Goal: Task Accomplishment & Management: Use online tool/utility

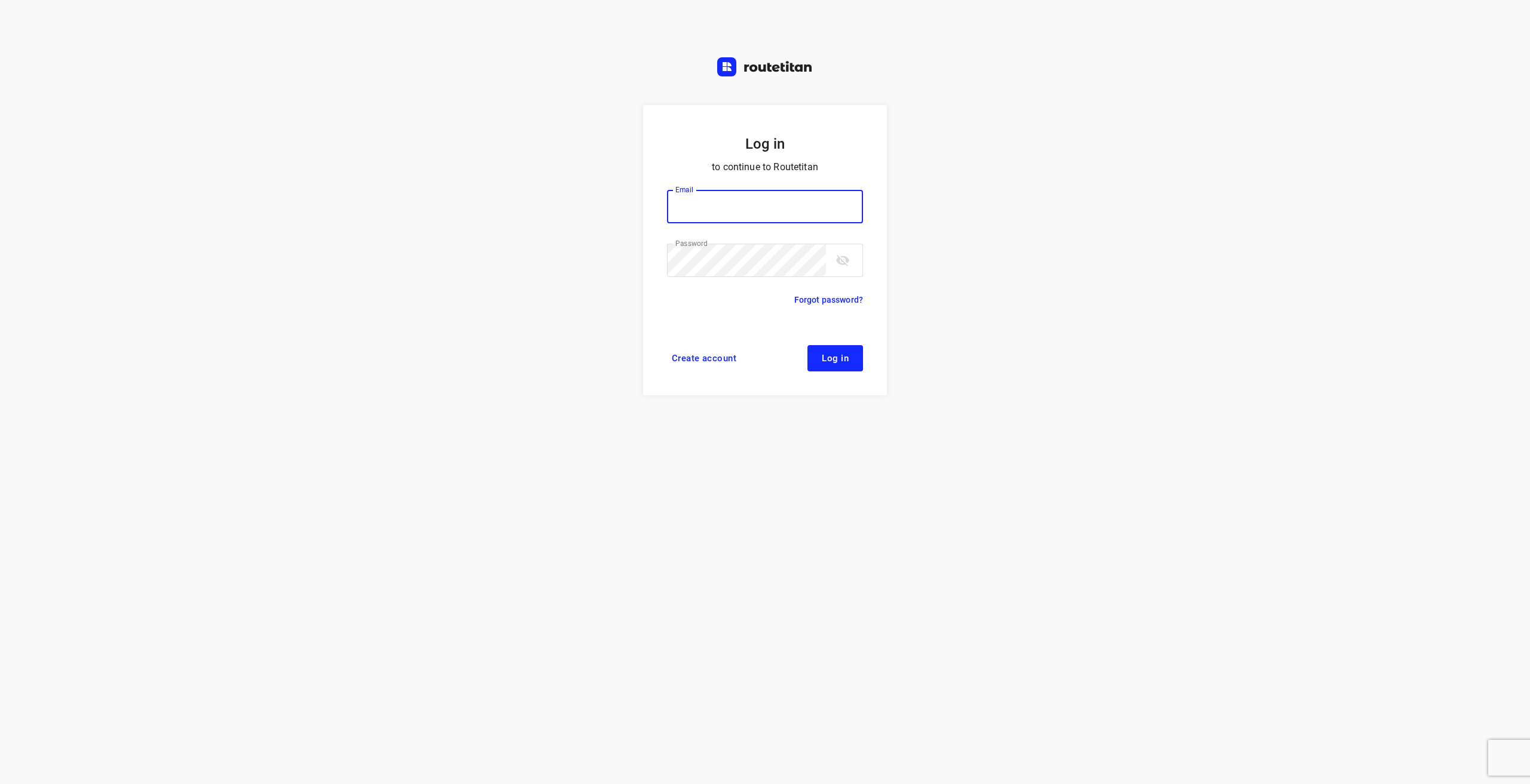
type input "info@tasboomkwekerij.nl"
click at [846, 361] on span "Log in" at bounding box center [835, 359] width 27 height 10
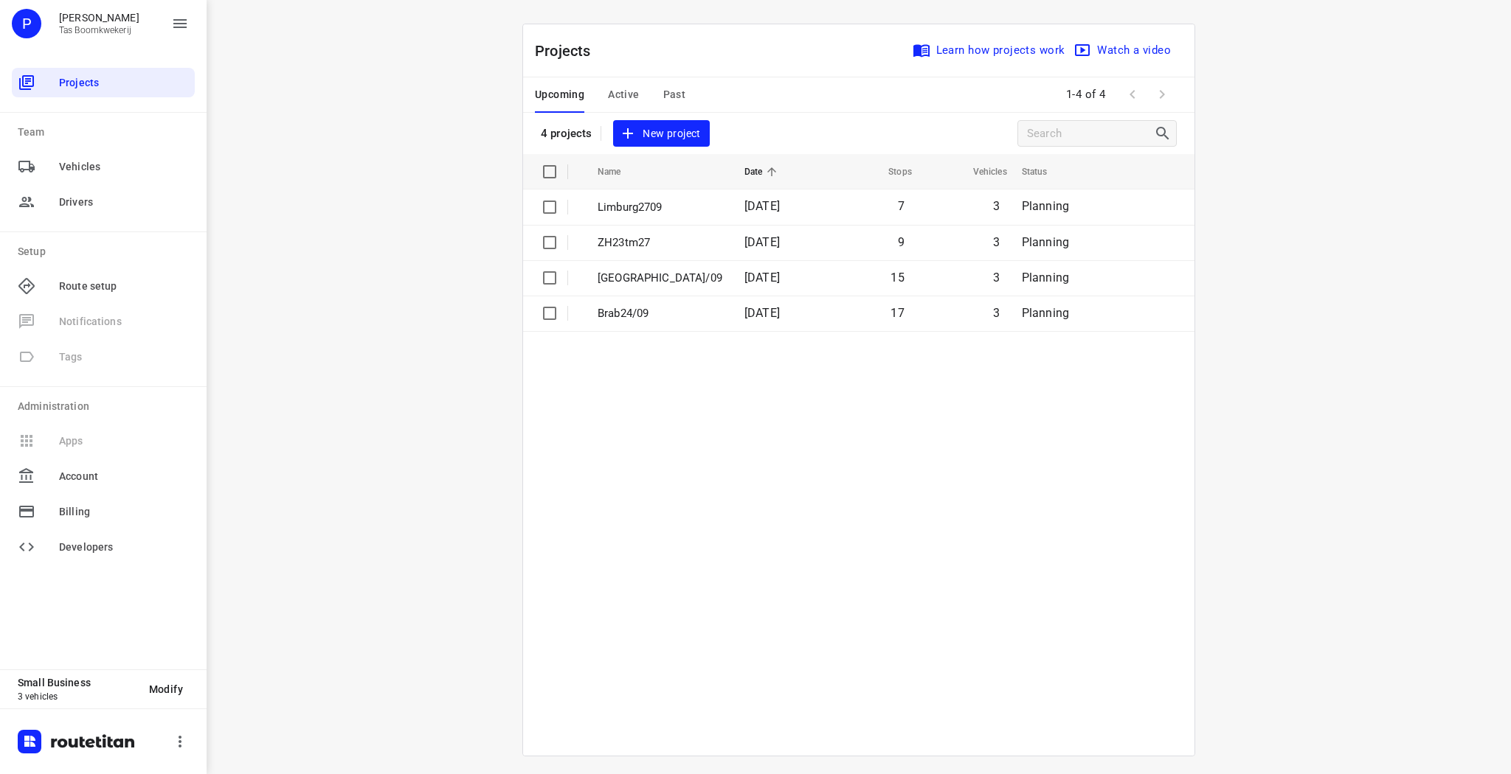
click at [629, 125] on icon "button" at bounding box center [628, 134] width 18 height 18
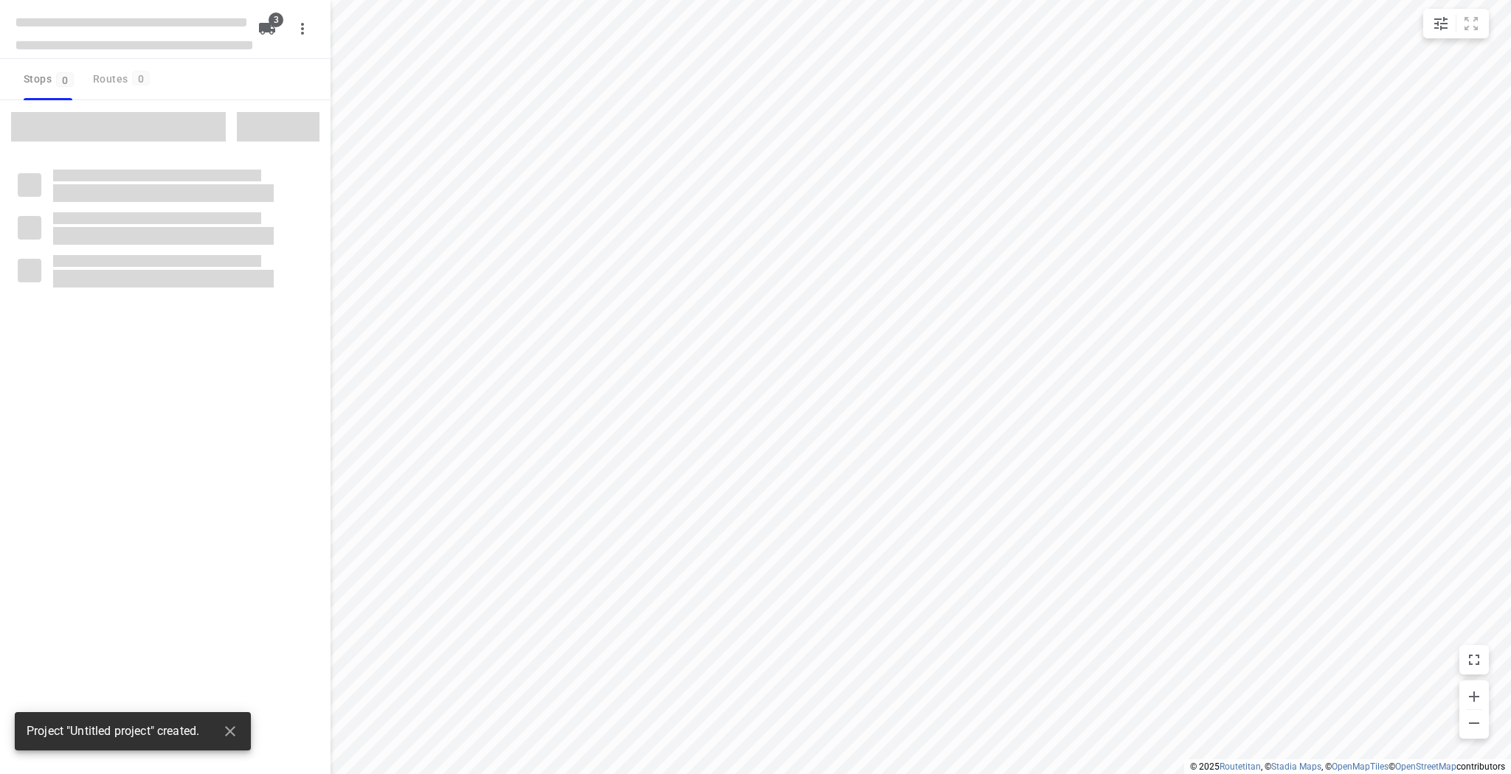
type input "distance"
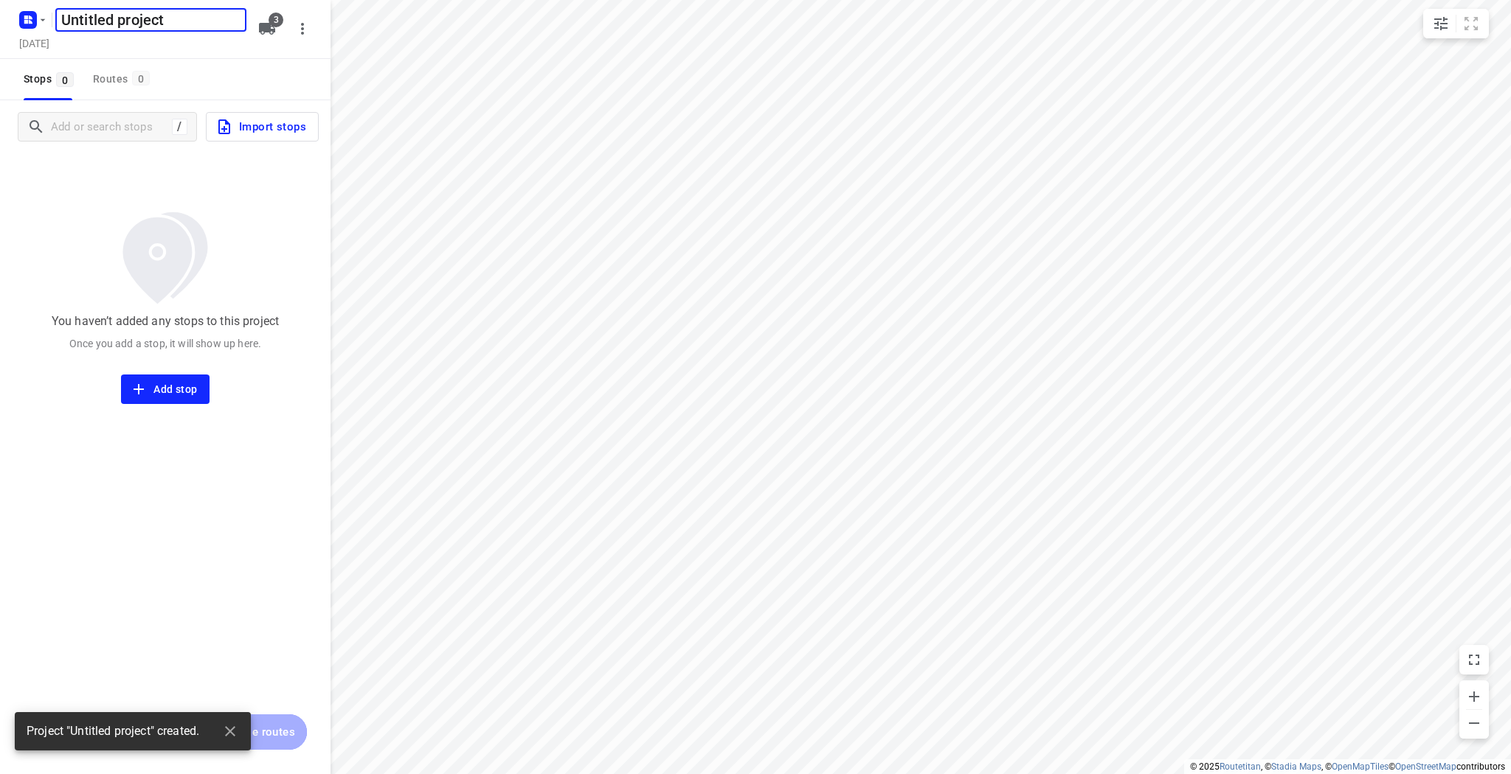
drag, startPoint x: 145, startPoint y: 18, endPoint x: 169, endPoint y: 18, distance: 23.6
click at [145, 18] on input "Untitled project" at bounding box center [150, 20] width 191 height 24
type input "GLD [DATE]"
click at [55, 44] on h5 "[DATE]" at bounding box center [34, 43] width 42 height 17
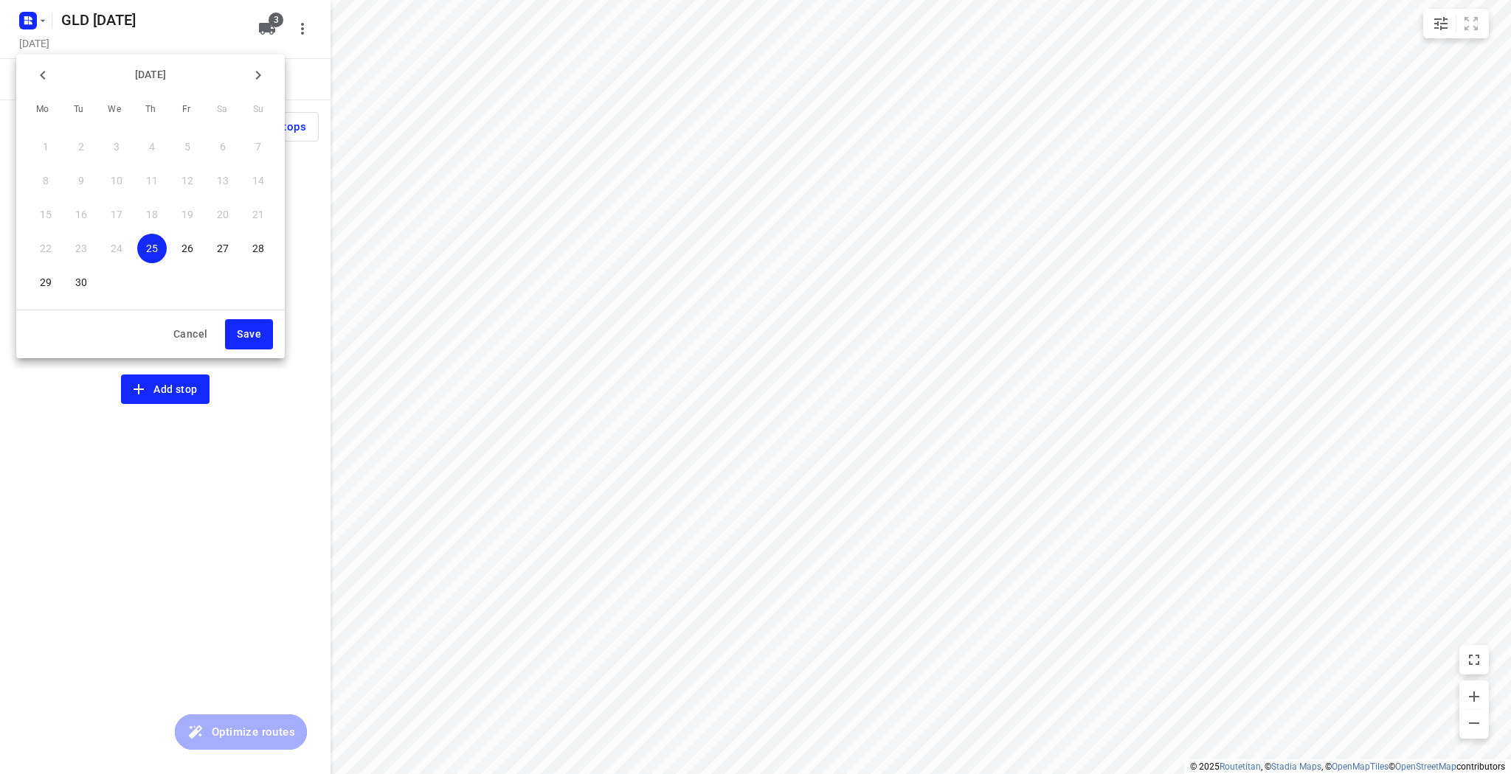
click at [70, 286] on span "30" at bounding box center [81, 282] width 30 height 15
click at [258, 336] on span "Save" at bounding box center [249, 334] width 24 height 18
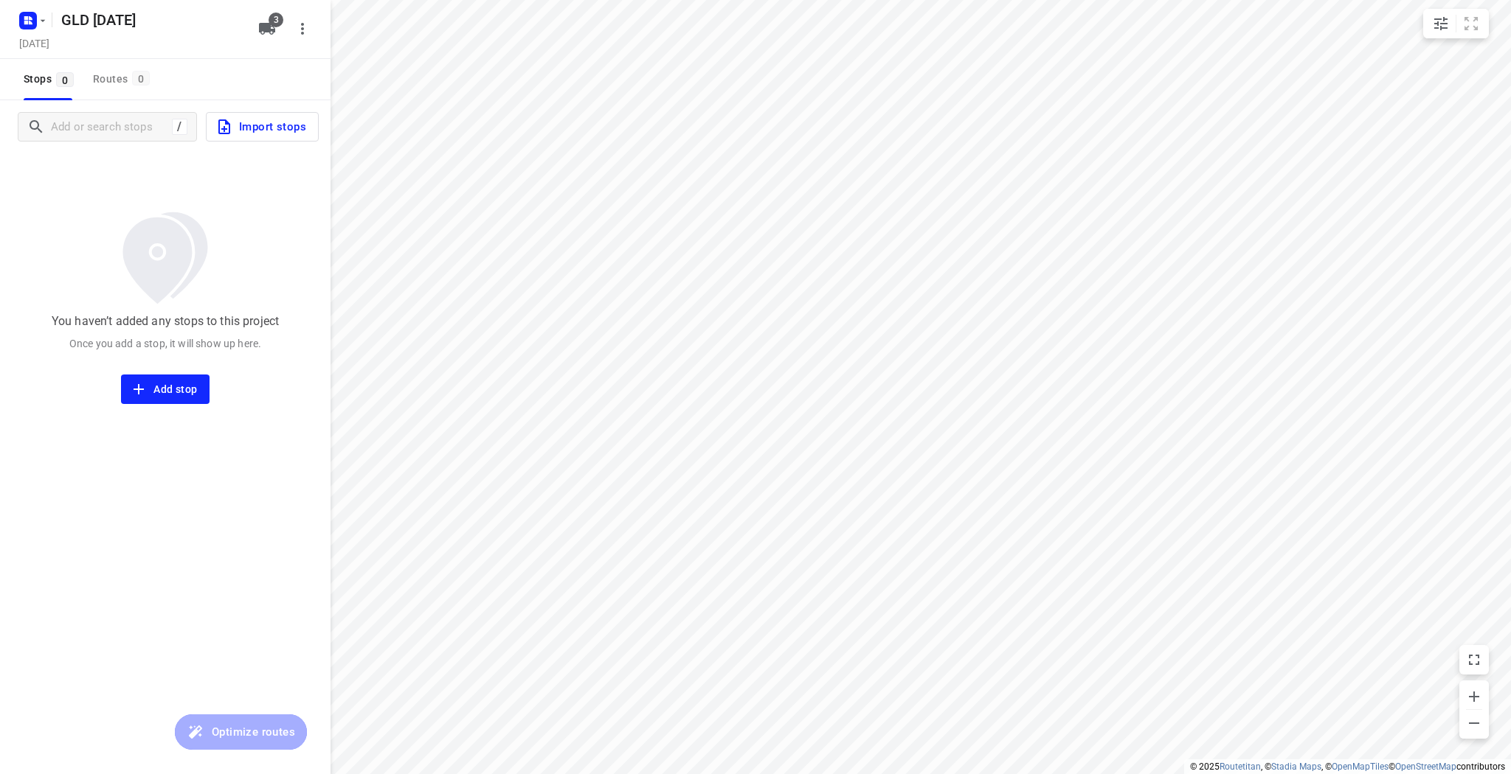
click at [181, 390] on span "Add stop" at bounding box center [165, 390] width 64 height 18
click at [181, 387] on span "Add stop" at bounding box center [165, 390] width 64 height 18
click at [190, 386] on span "Add stop" at bounding box center [165, 390] width 64 height 18
click at [38, 21] on icon "button" at bounding box center [43, 21] width 12 height 12
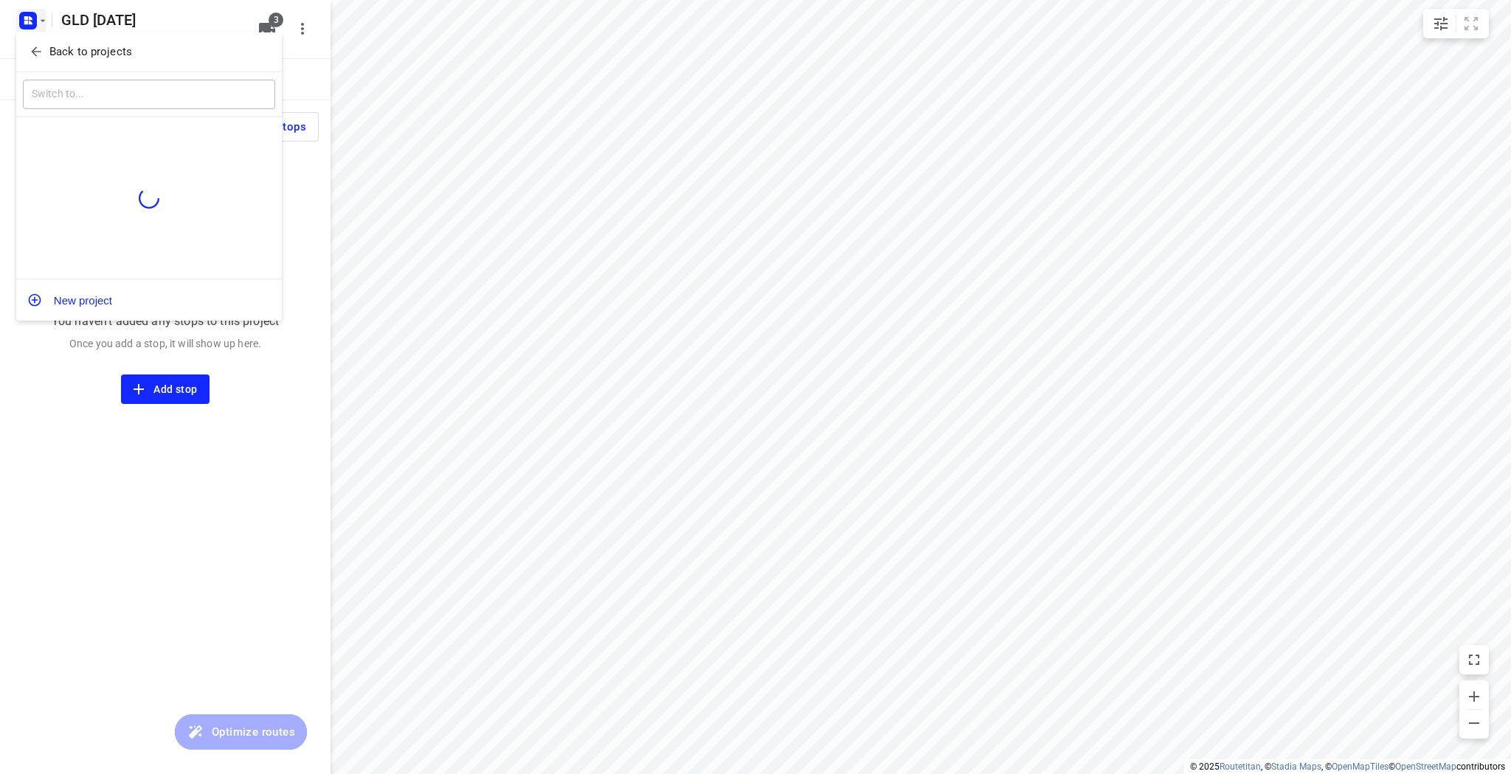
click at [62, 48] on p "Back to projects" at bounding box center [90, 52] width 83 height 17
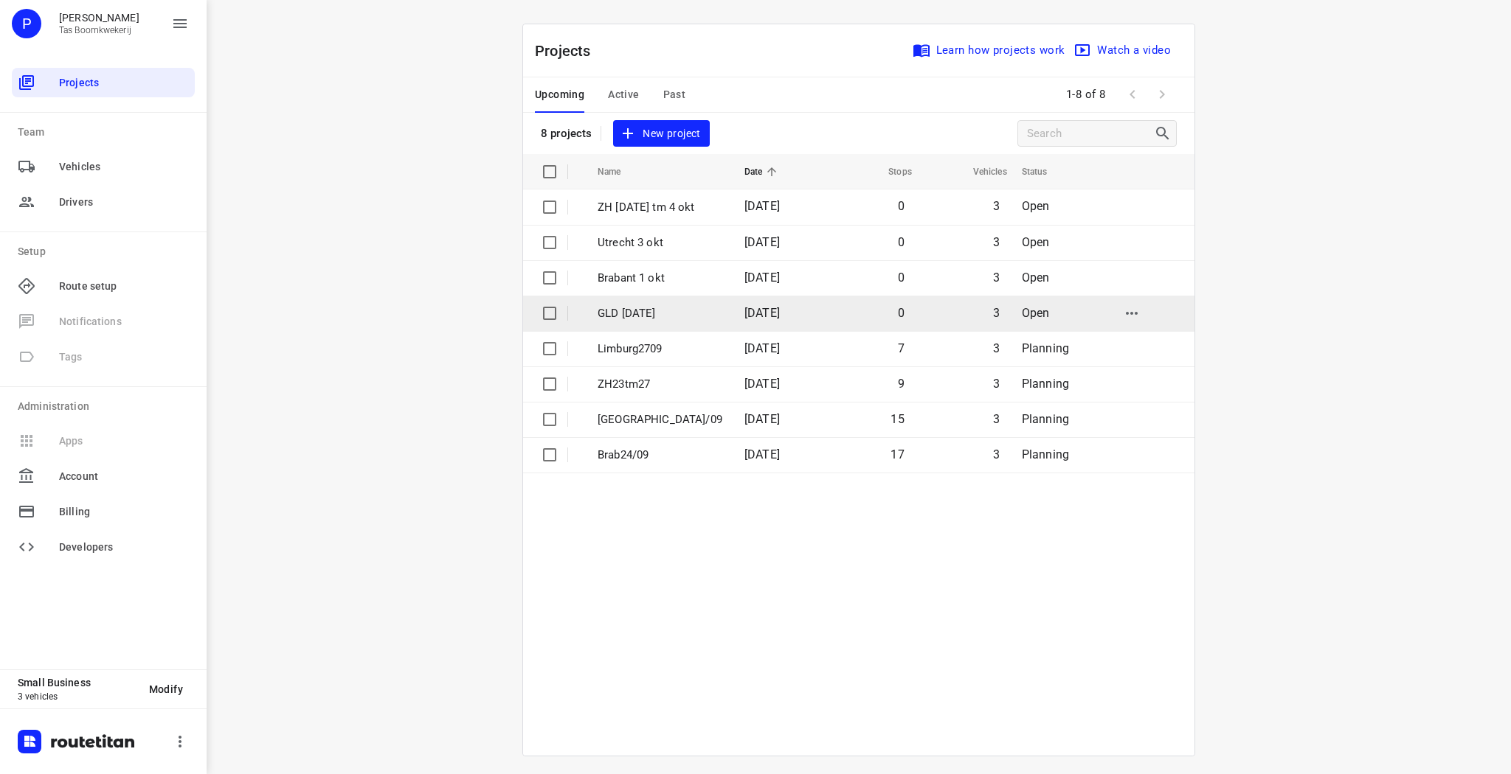
click at [654, 310] on p "GLD [DATE]" at bounding box center [659, 313] width 125 height 17
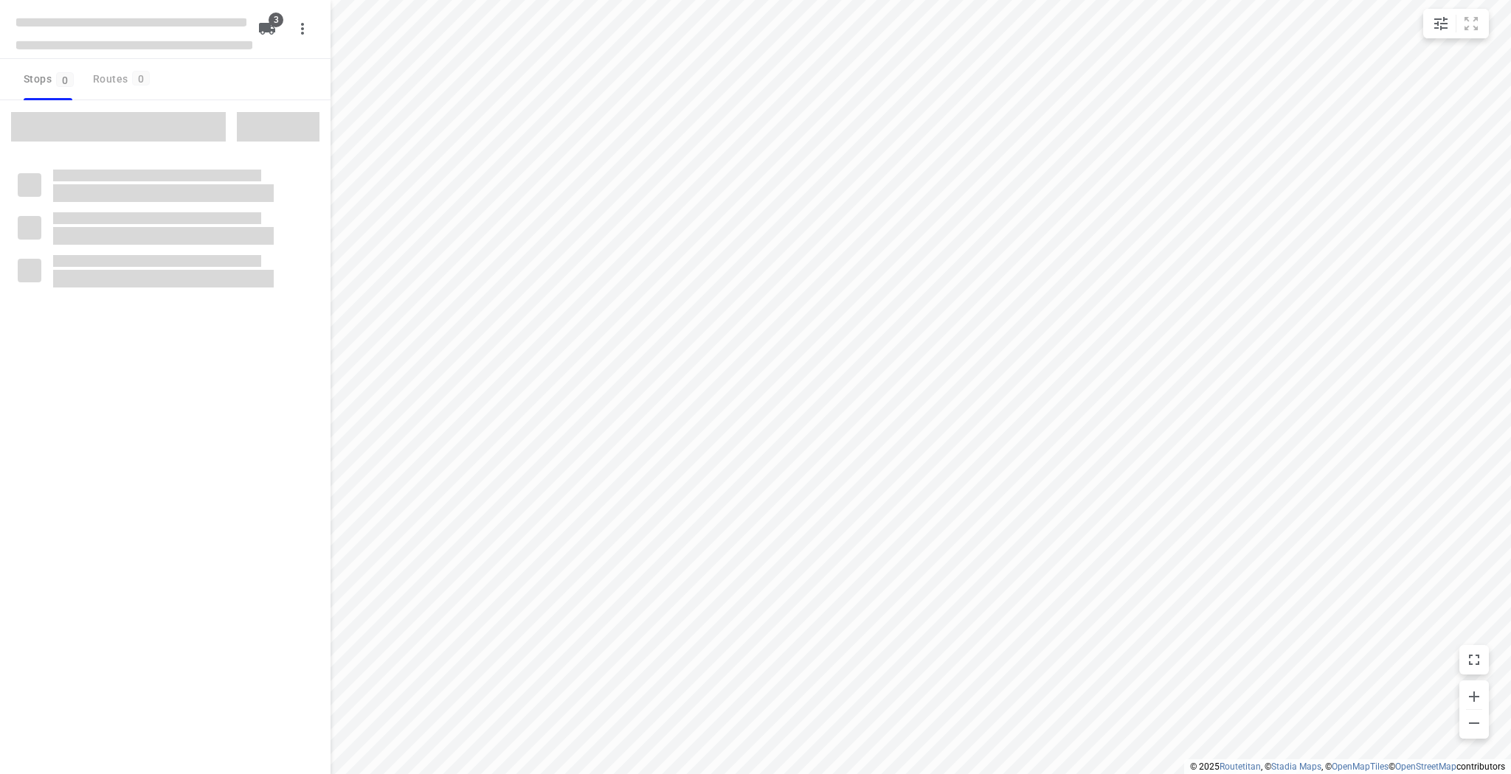
type input "distance"
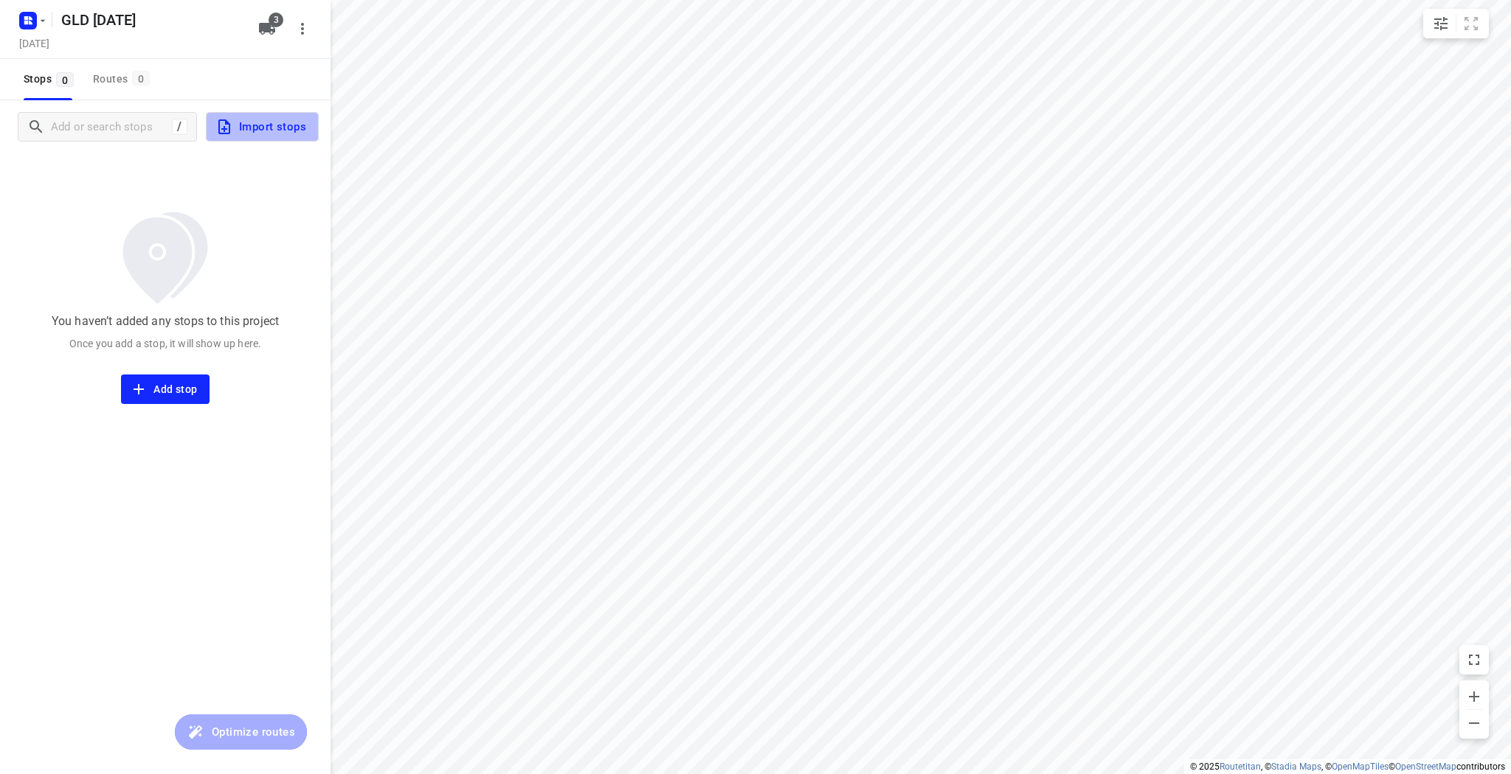
click at [259, 127] on span "Import stops" at bounding box center [260, 126] width 91 height 19
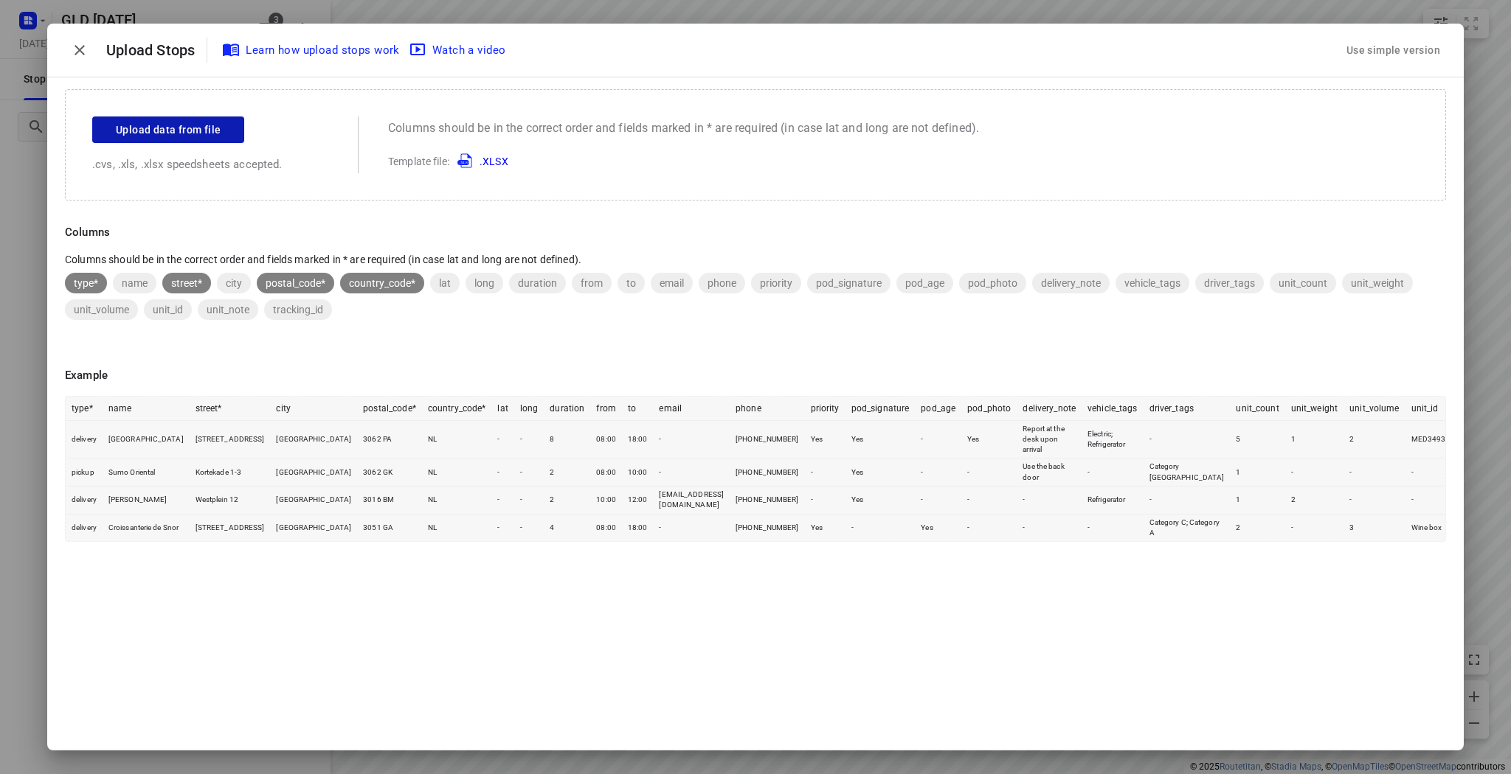
click at [138, 139] on button "Upload data from file" at bounding box center [168, 130] width 152 height 27
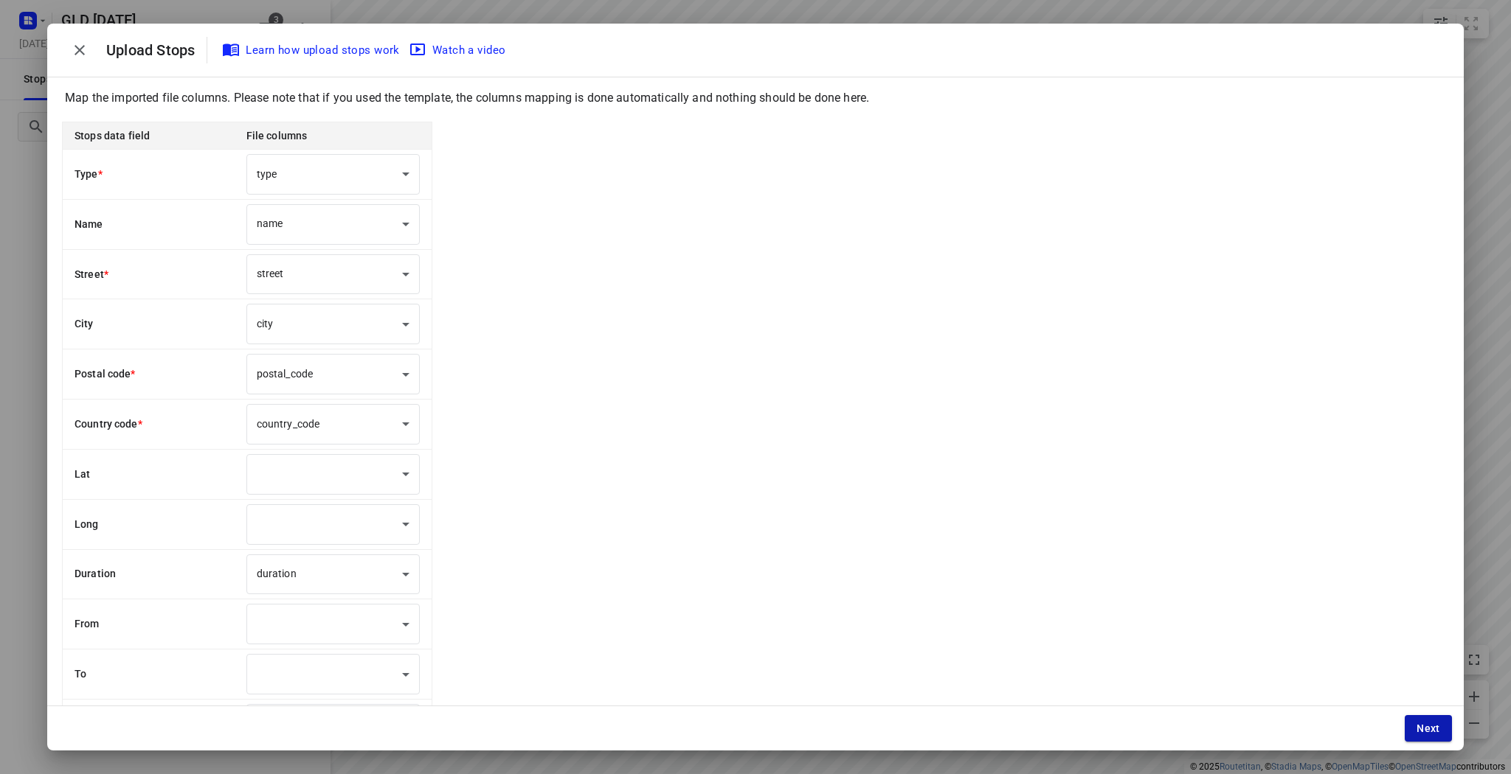
click at [1444, 721] on button "Next" at bounding box center [1427, 728] width 47 height 27
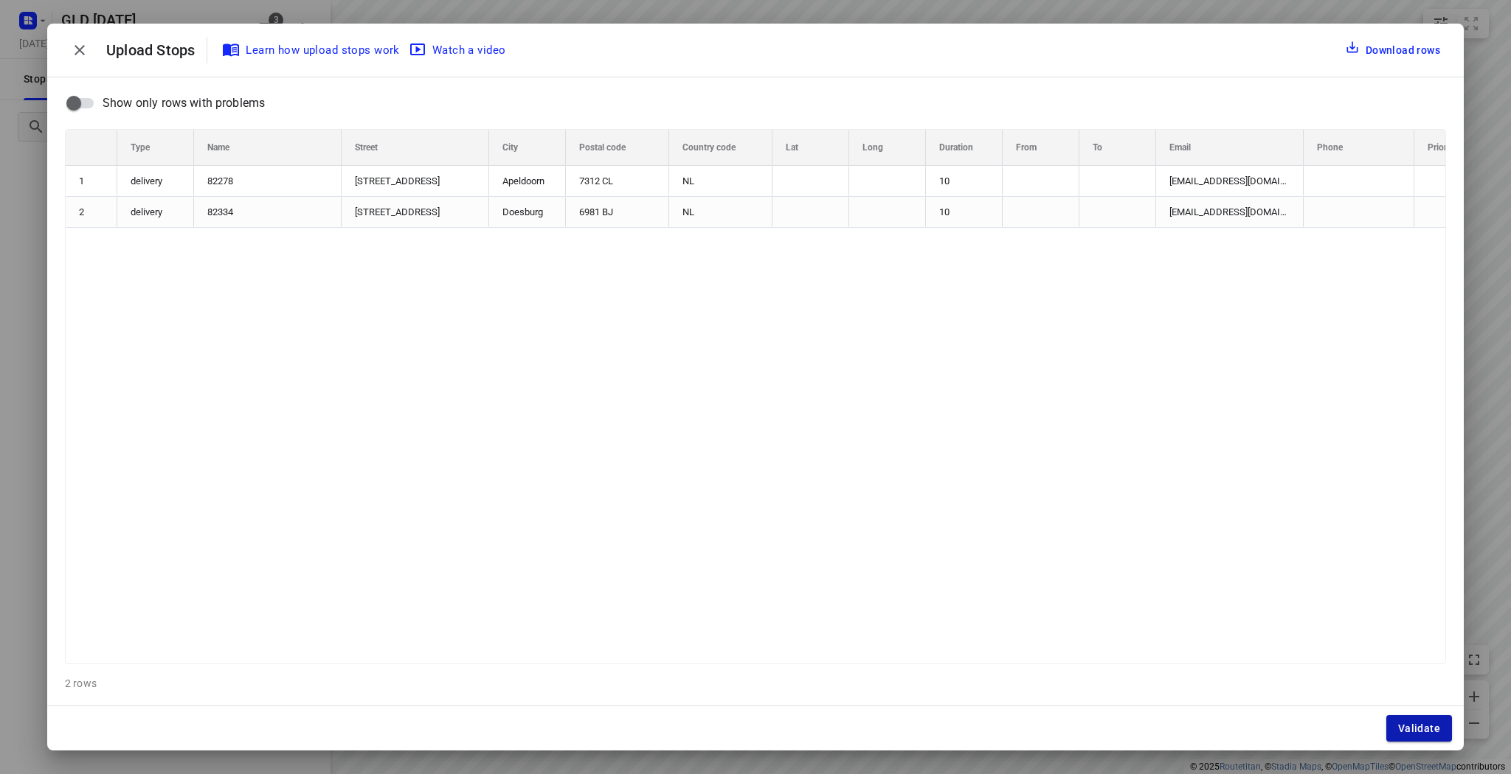
click at [1437, 728] on span "Validate" at bounding box center [1419, 729] width 42 height 12
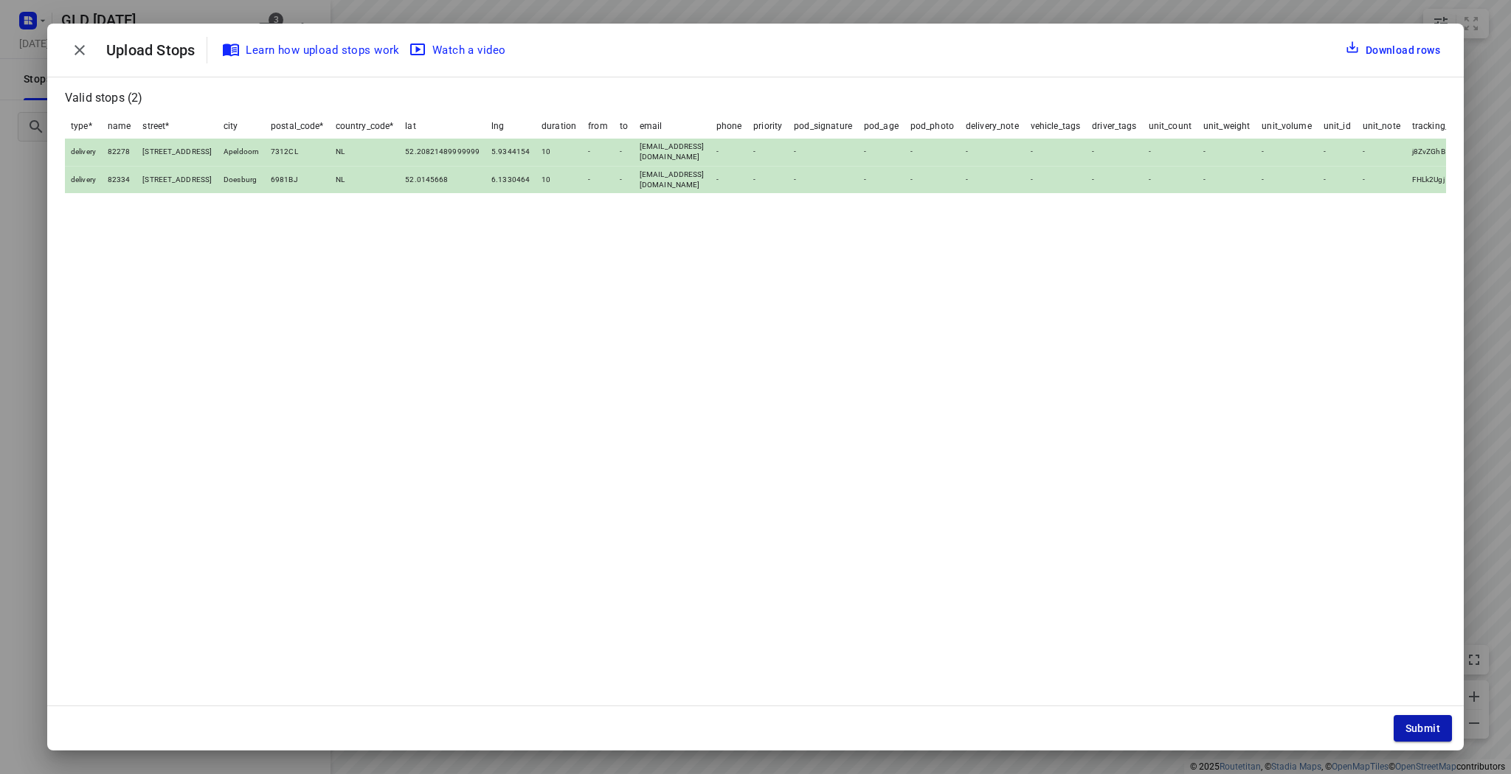
click at [1407, 729] on span "Submit" at bounding box center [1422, 729] width 35 height 12
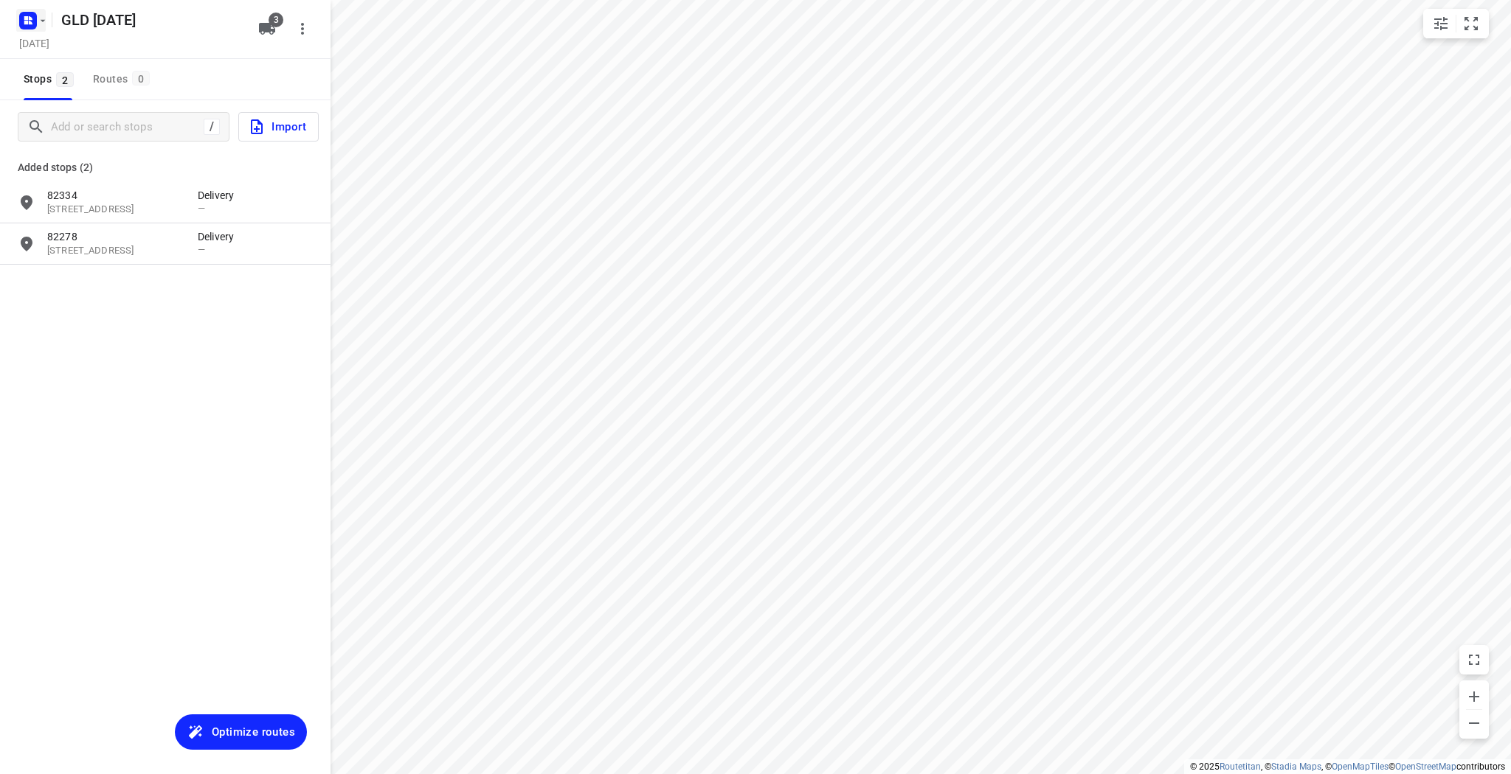
click at [38, 15] on icon "button" at bounding box center [43, 21] width 12 height 12
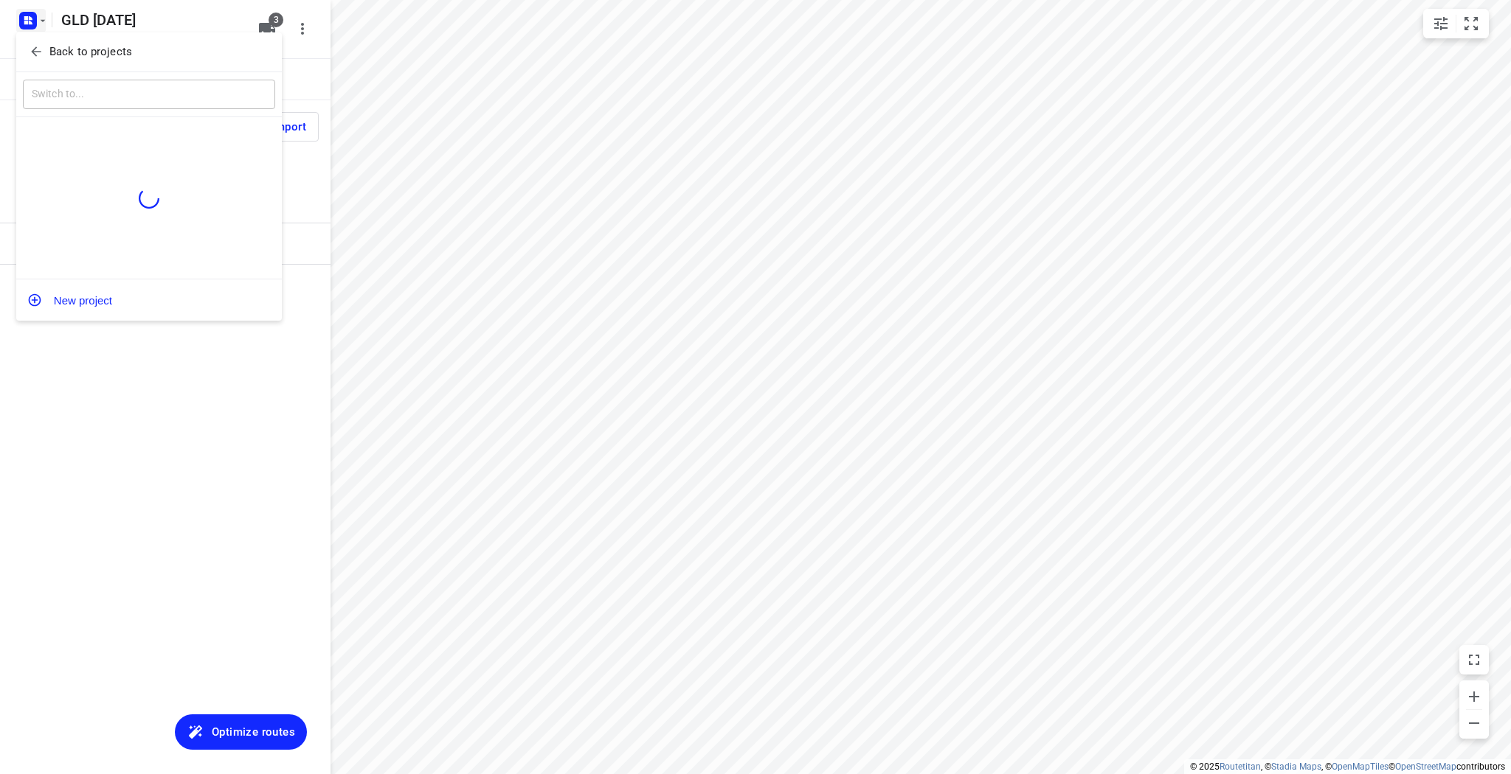
click at [59, 49] on p "Back to projects" at bounding box center [90, 52] width 83 height 17
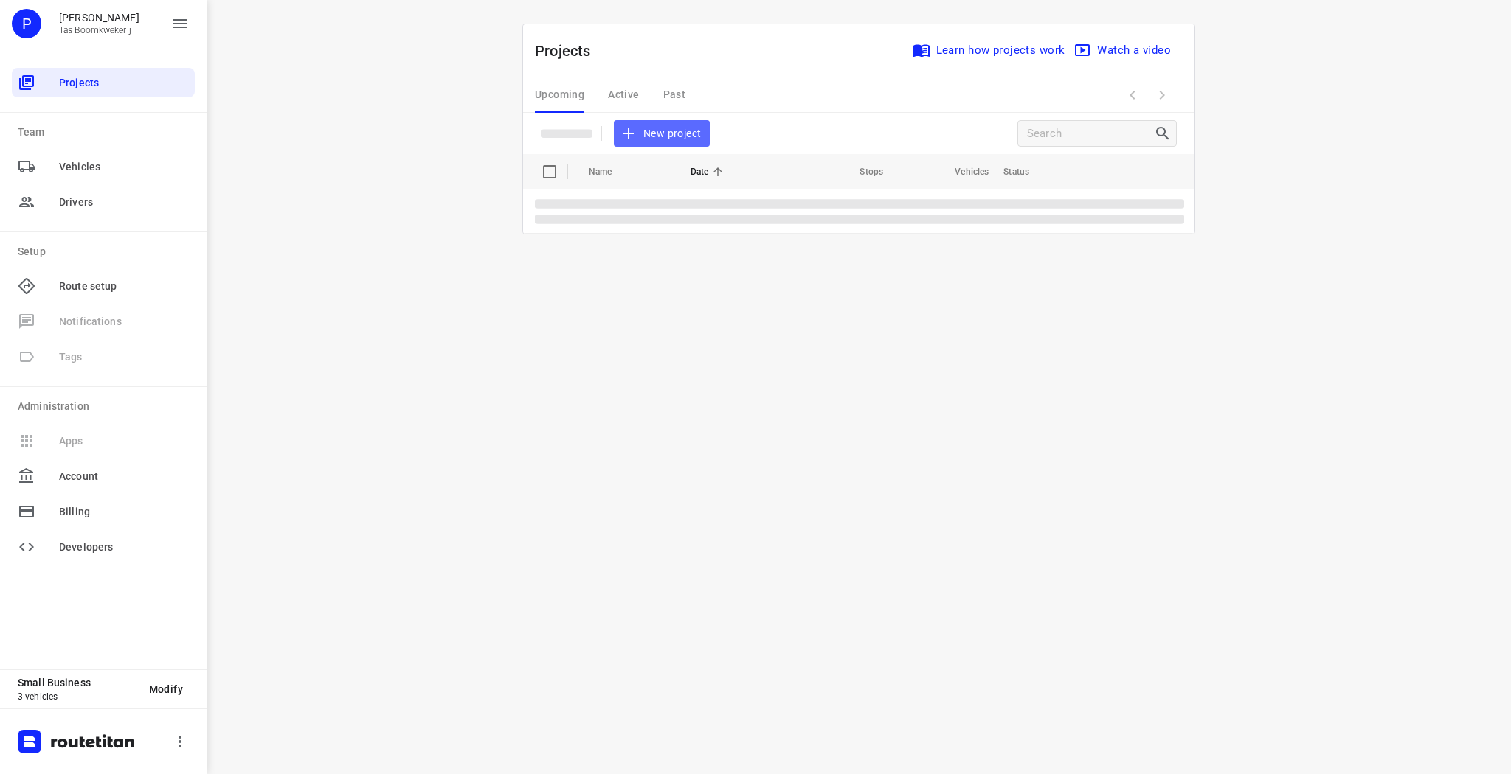
click at [678, 125] on span "New project" at bounding box center [661, 134] width 78 height 18
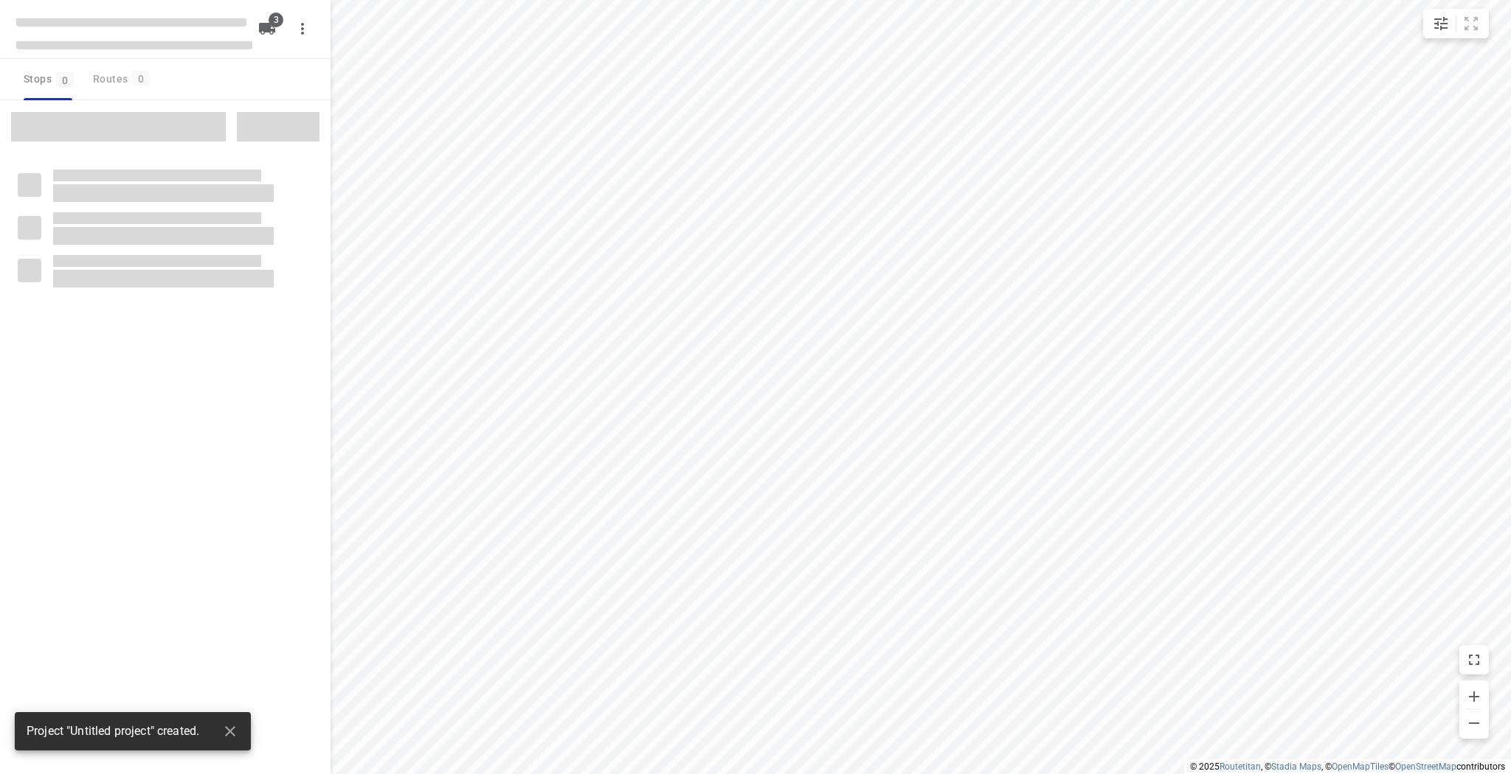
type input "distance"
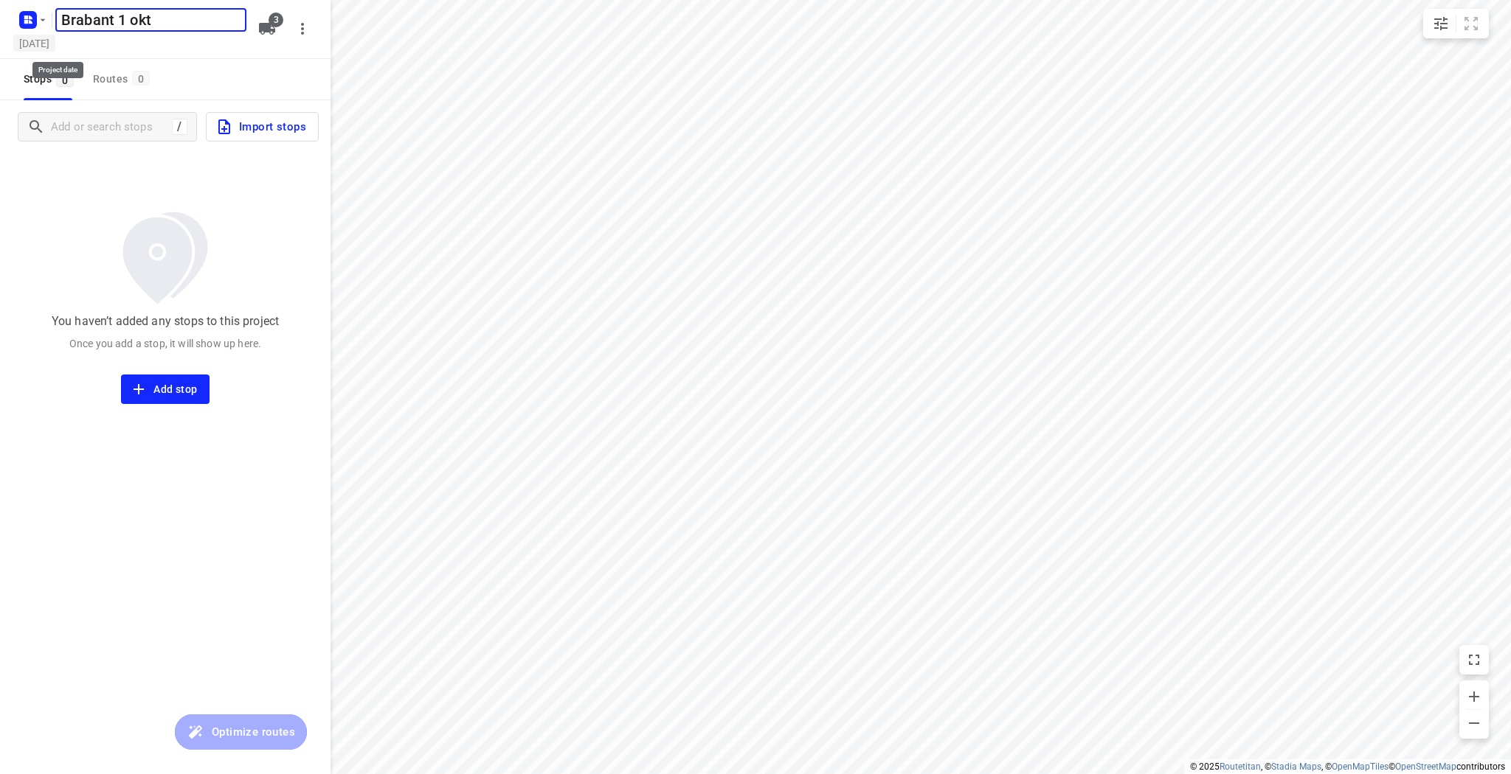
type input "Brabant 1 okt"
click at [55, 43] on h5 "[DATE]" at bounding box center [34, 43] width 42 height 17
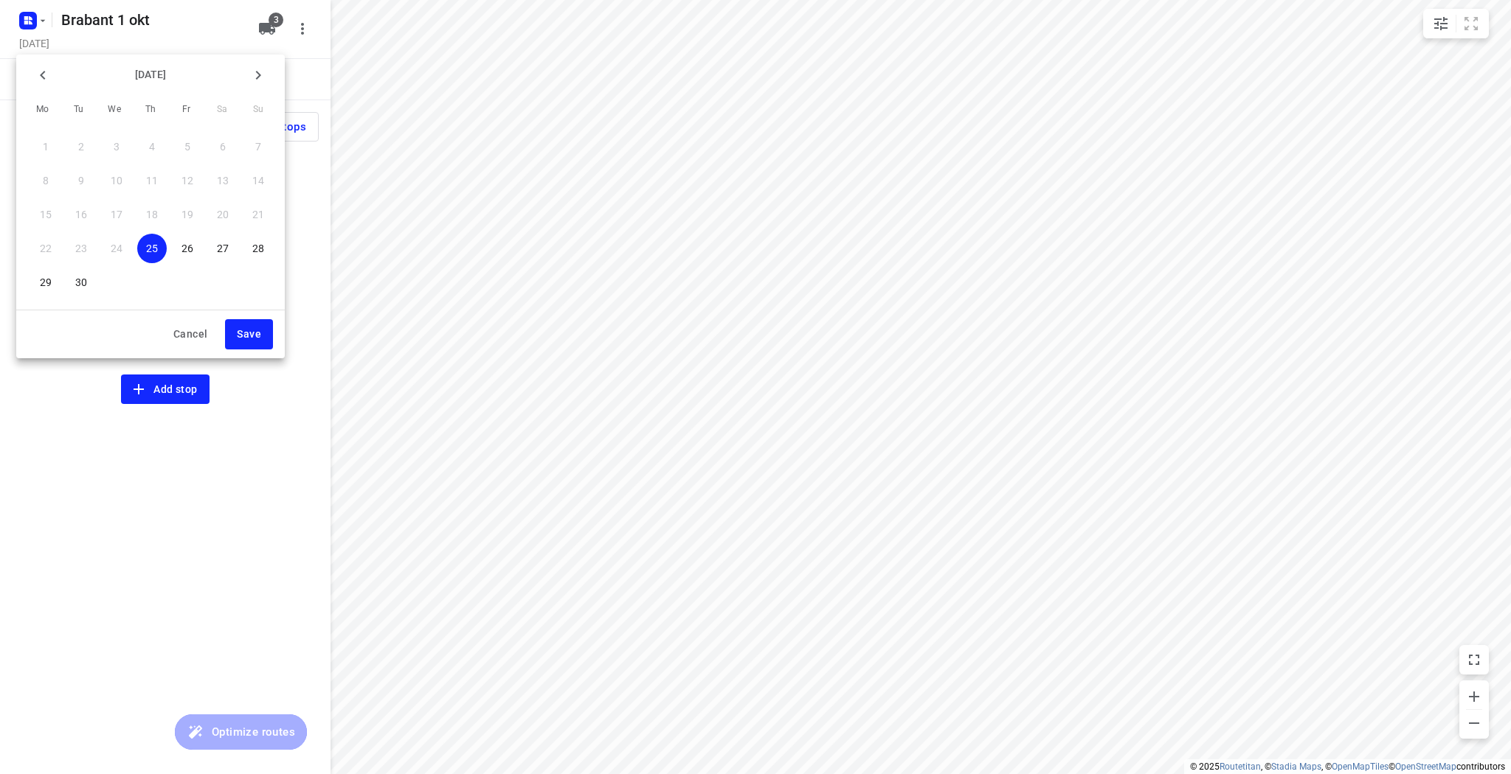
click at [257, 65] on button "button" at bounding box center [258, 75] width 30 height 30
click at [120, 144] on span "1" at bounding box center [117, 146] width 30 height 15
click at [248, 333] on span "Save" at bounding box center [249, 334] width 24 height 18
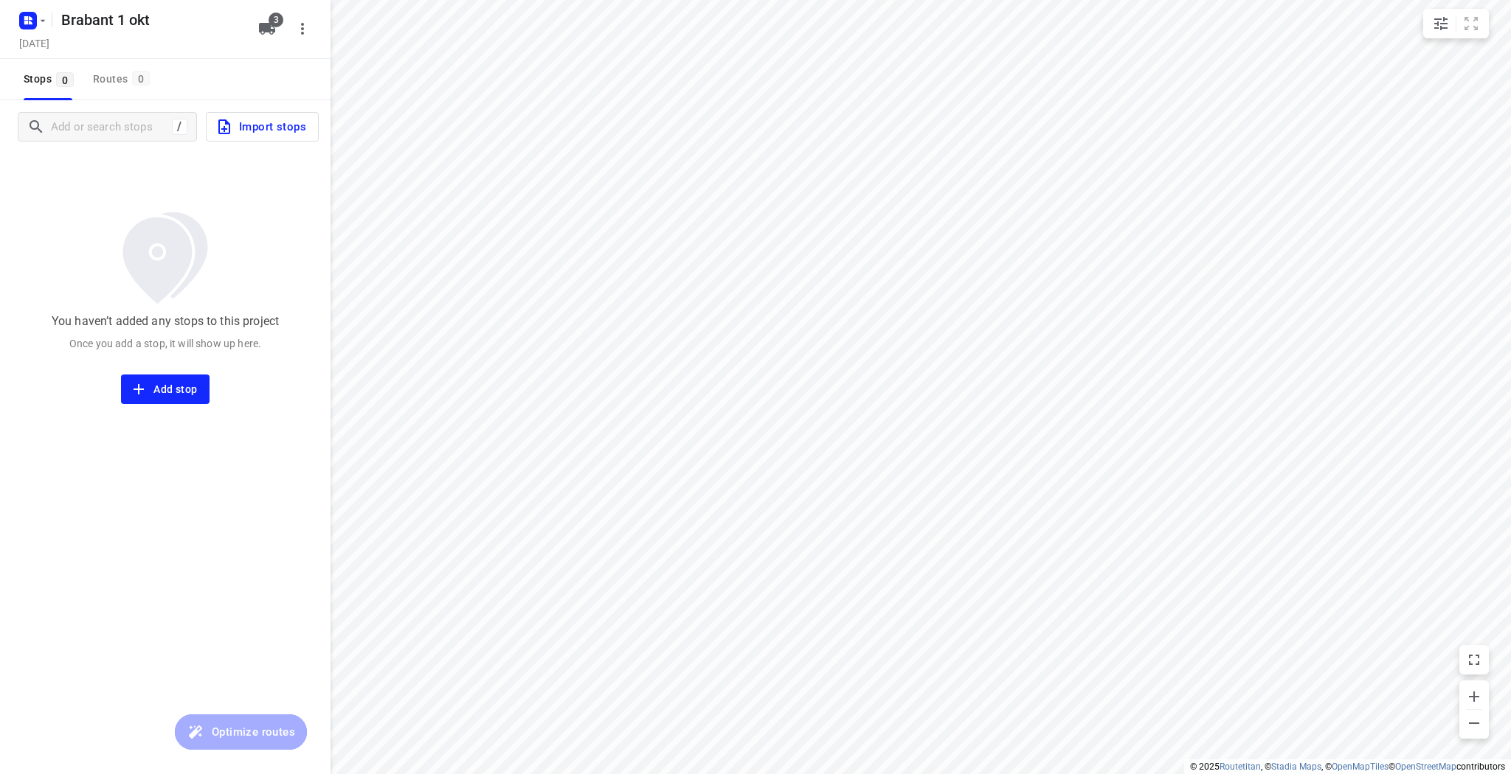
click at [295, 136] on button "Import stops" at bounding box center [262, 127] width 113 height 30
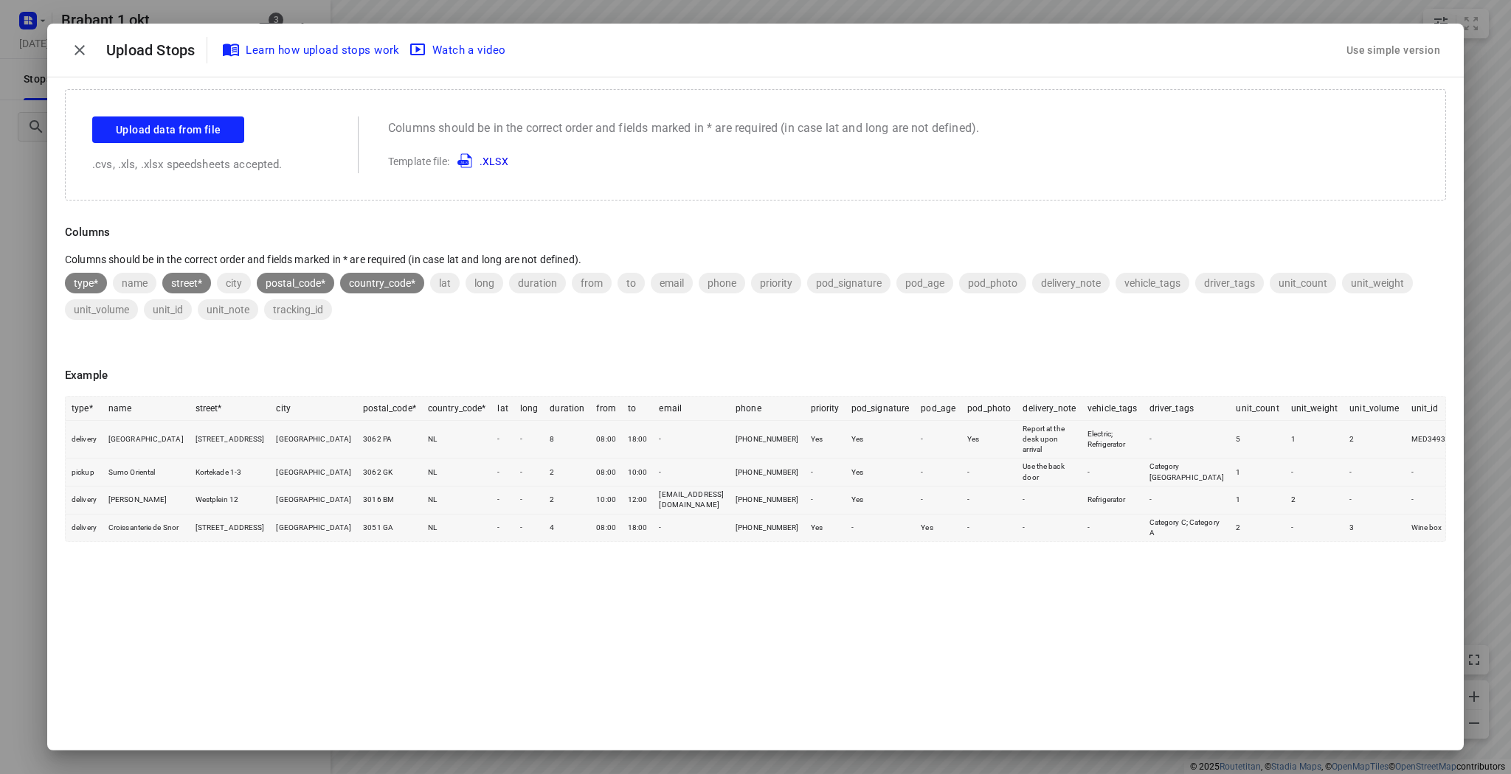
click at [154, 114] on div "Drop Here Upload data from file .cvs, .xls, .xlsx speedsheets accepted. Columns…" at bounding box center [755, 144] width 1381 height 111
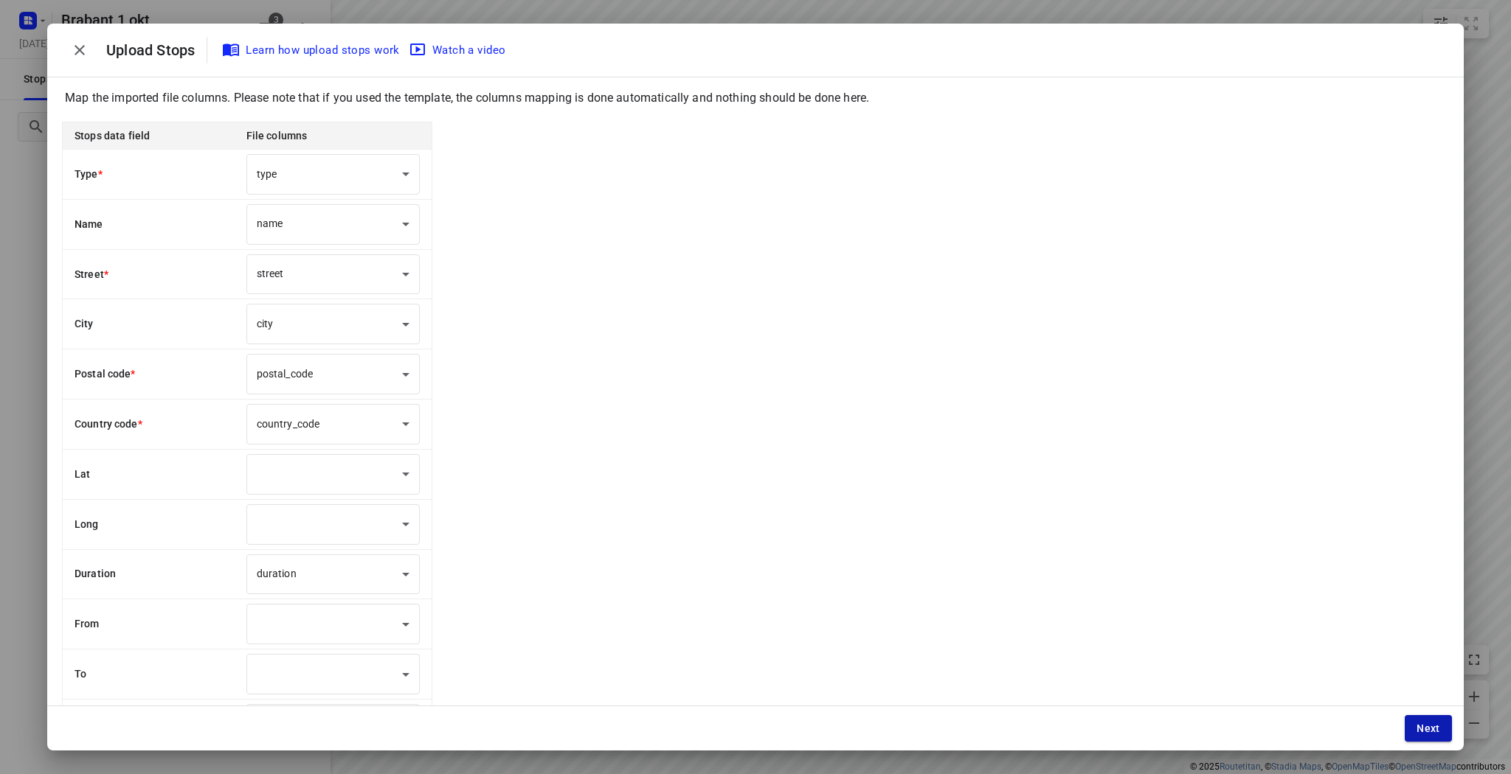
click at [1434, 729] on span "Next" at bounding box center [1428, 729] width 24 height 12
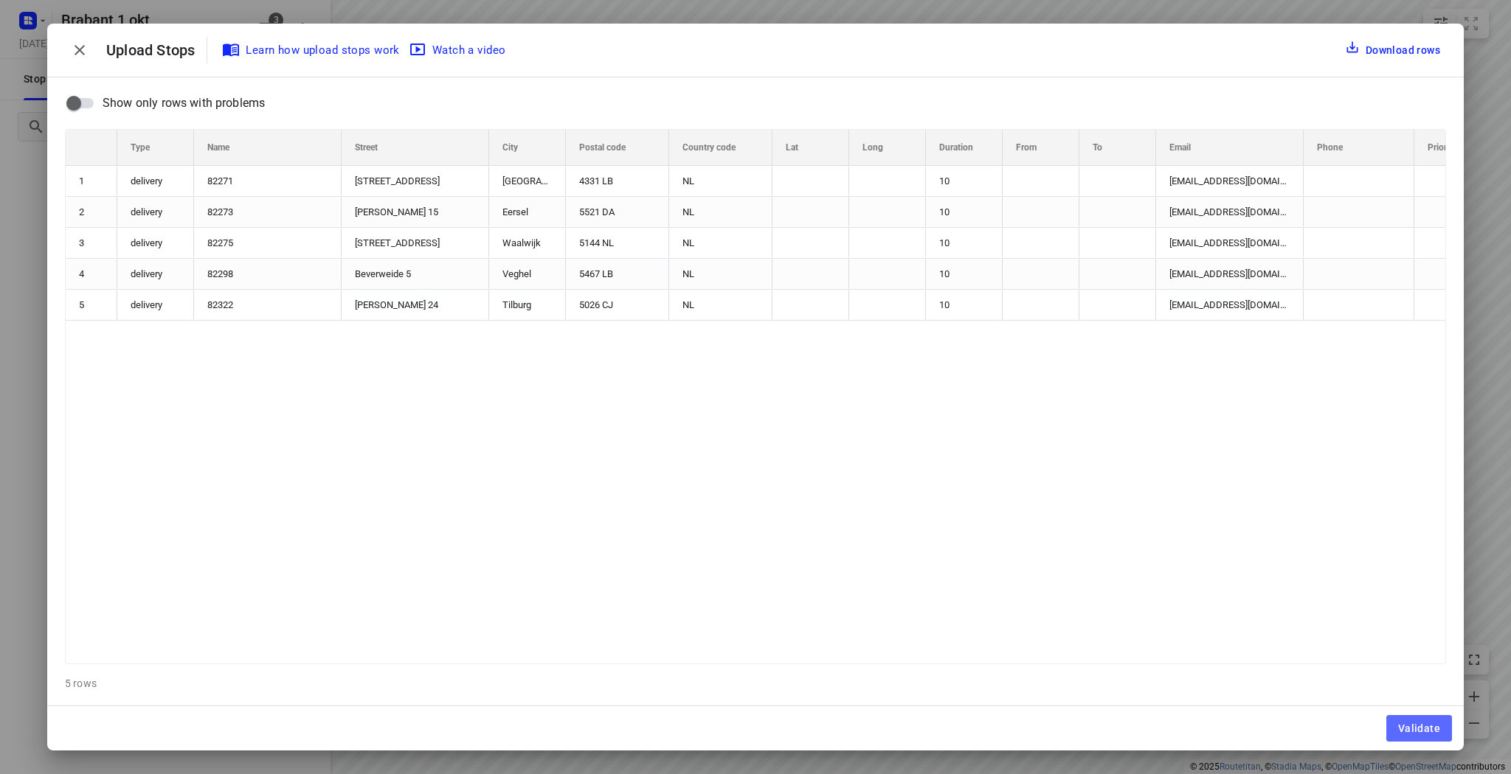
click at [1434, 729] on span "Validate" at bounding box center [1419, 729] width 42 height 12
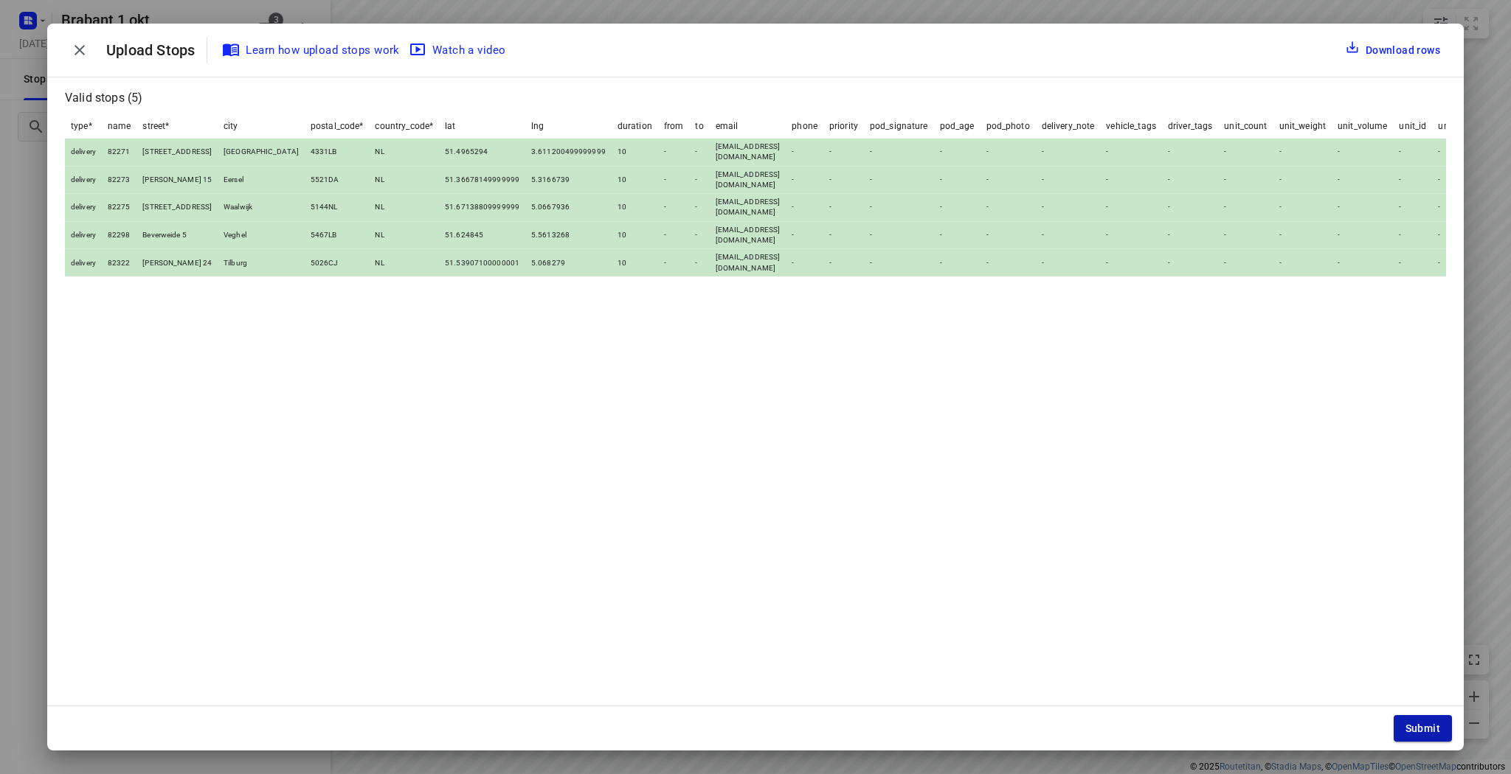
click at [1428, 735] on button "Submit" at bounding box center [1422, 728] width 58 height 27
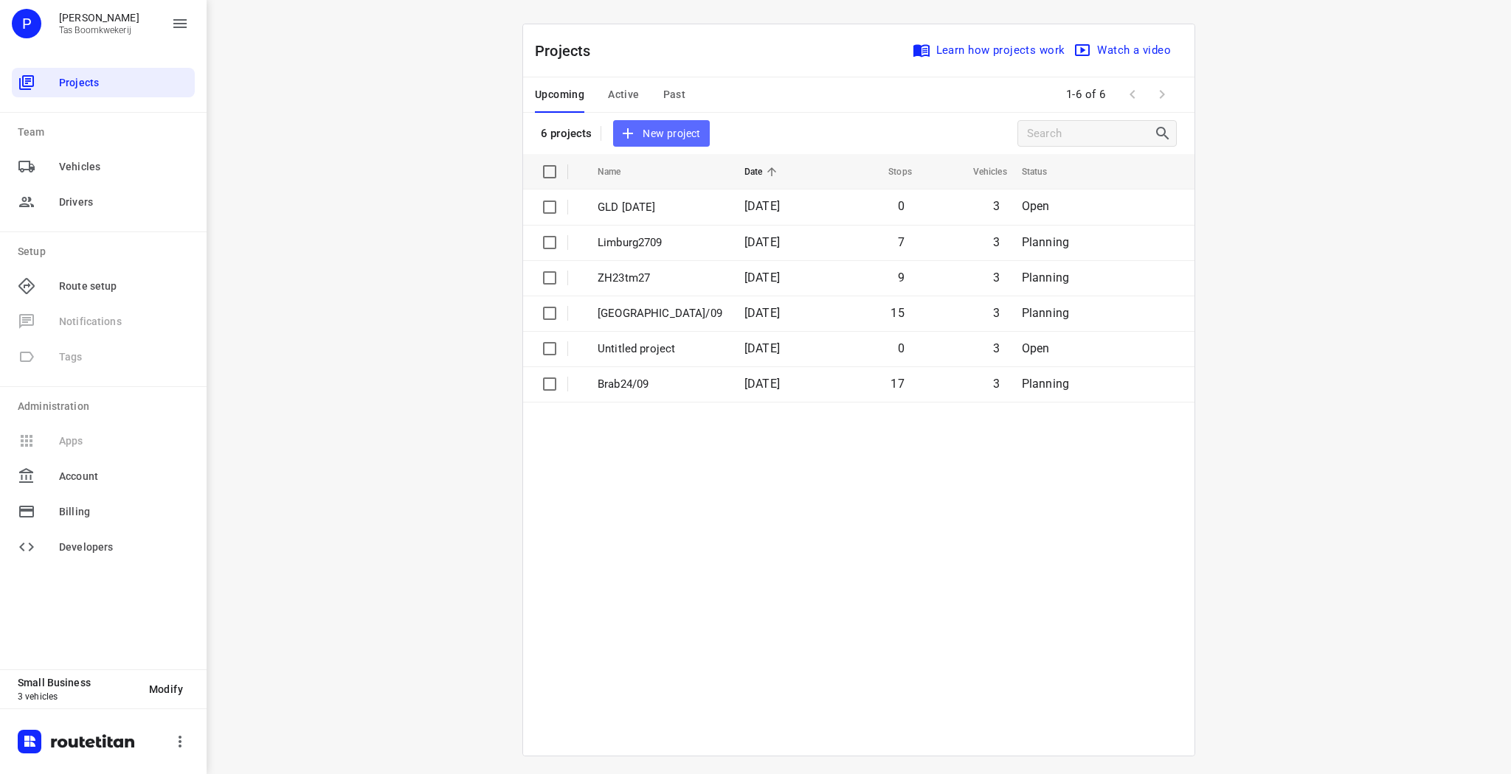
click at [649, 120] on button "New project" at bounding box center [661, 133] width 96 height 27
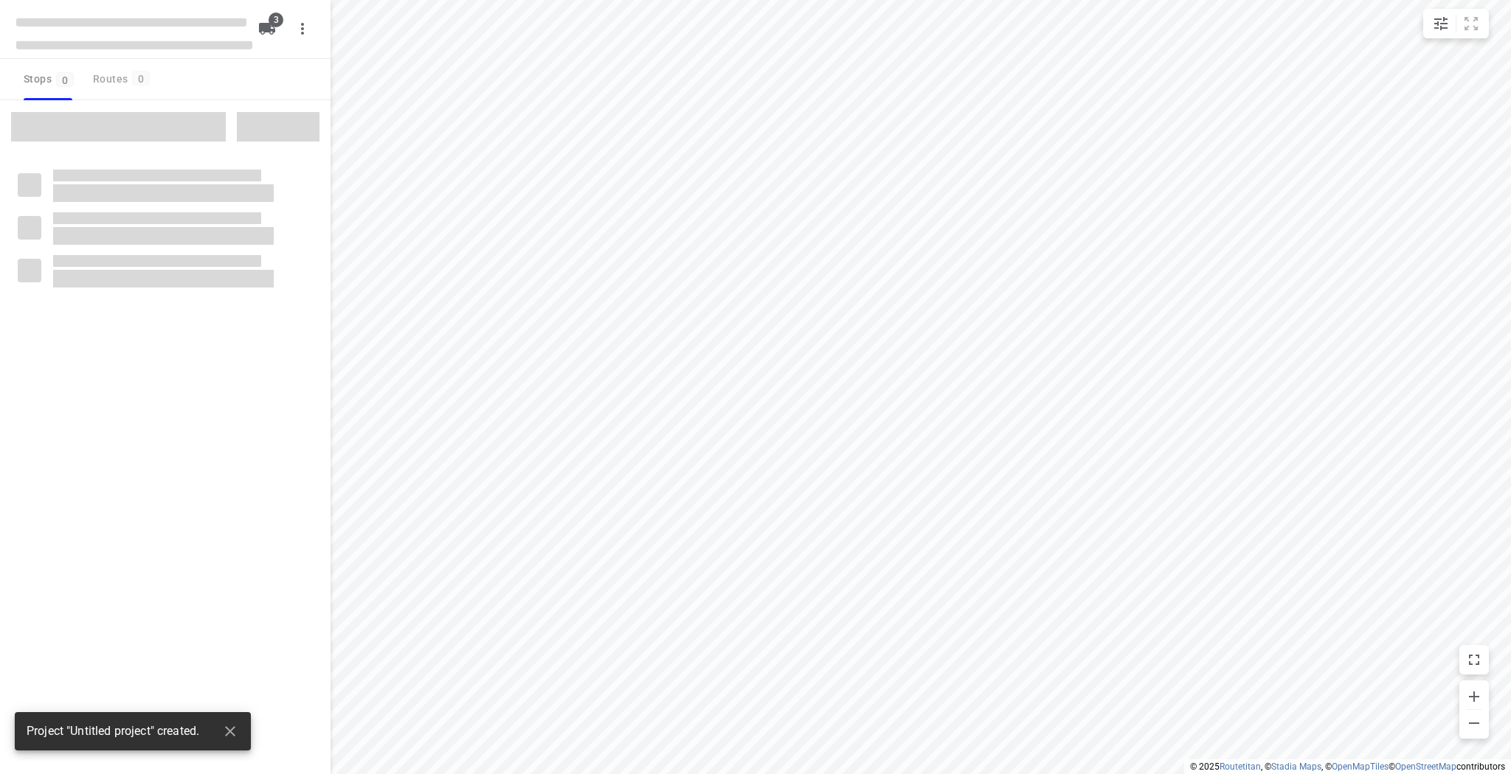
type input "distance"
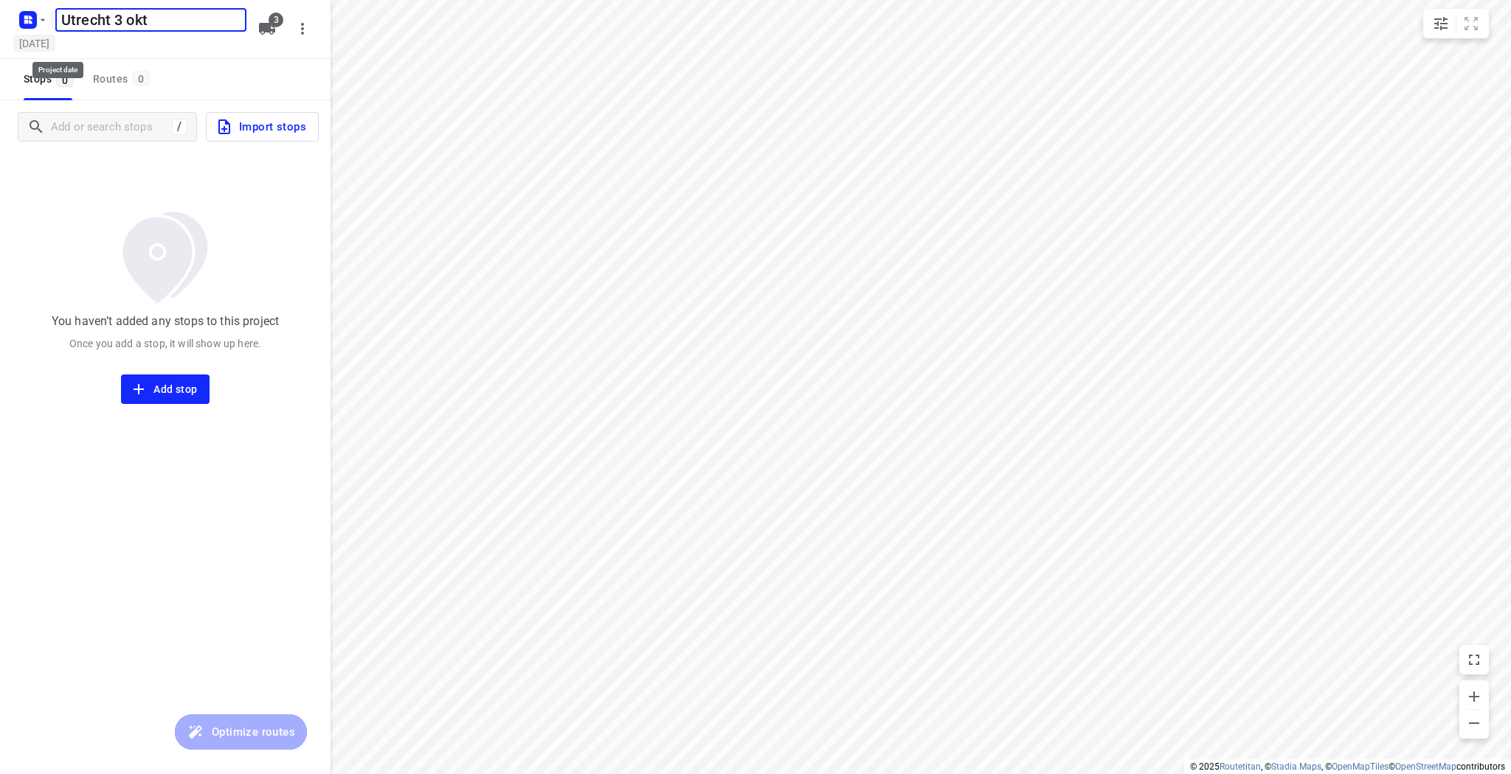
type input "Utrecht 3 okt"
click at [55, 44] on h5 "[DATE]" at bounding box center [34, 43] width 42 height 17
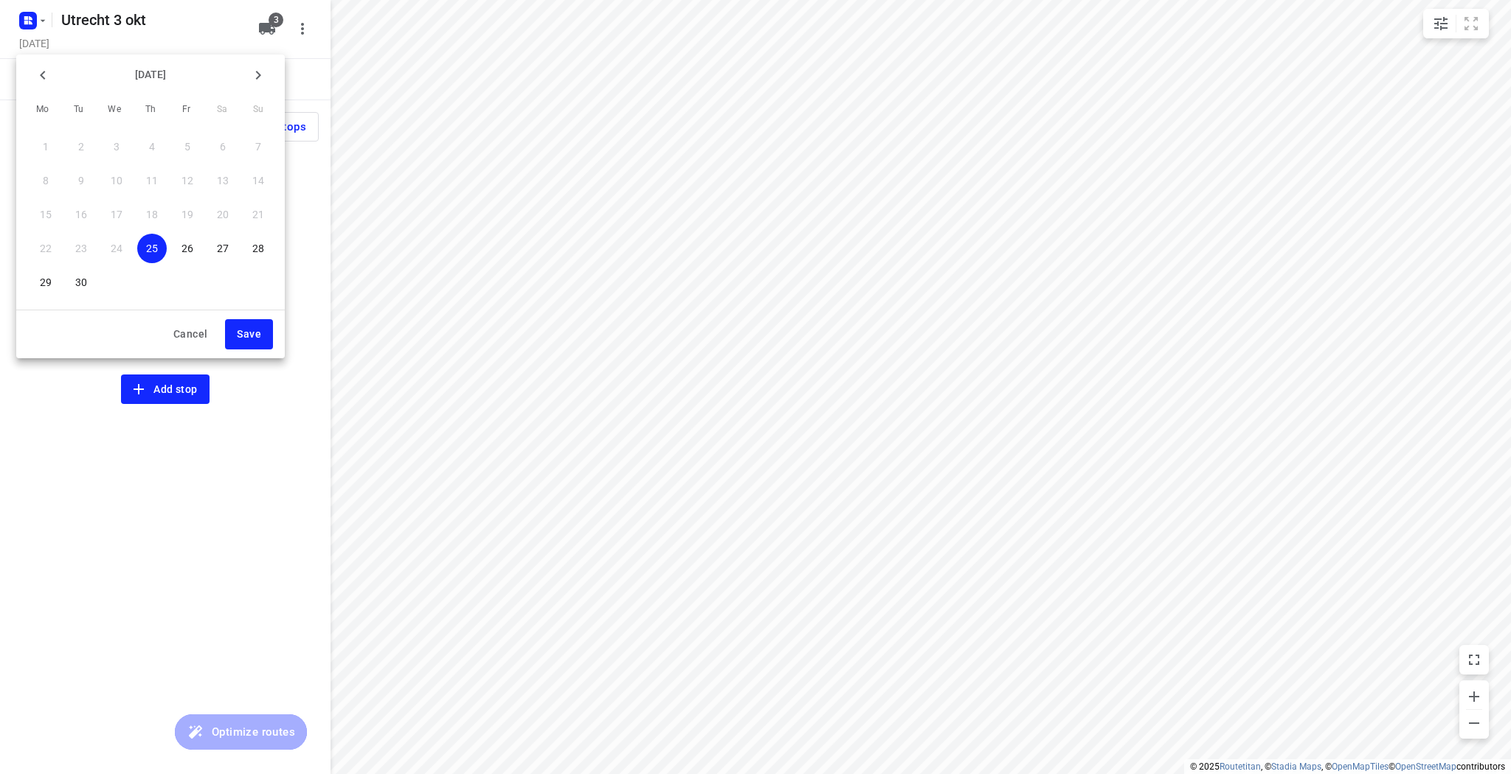
click at [263, 72] on icon "button" at bounding box center [258, 75] width 18 height 18
click at [187, 137] on button "3" at bounding box center [188, 147] width 30 height 30
click at [248, 334] on span "Save" at bounding box center [249, 334] width 24 height 18
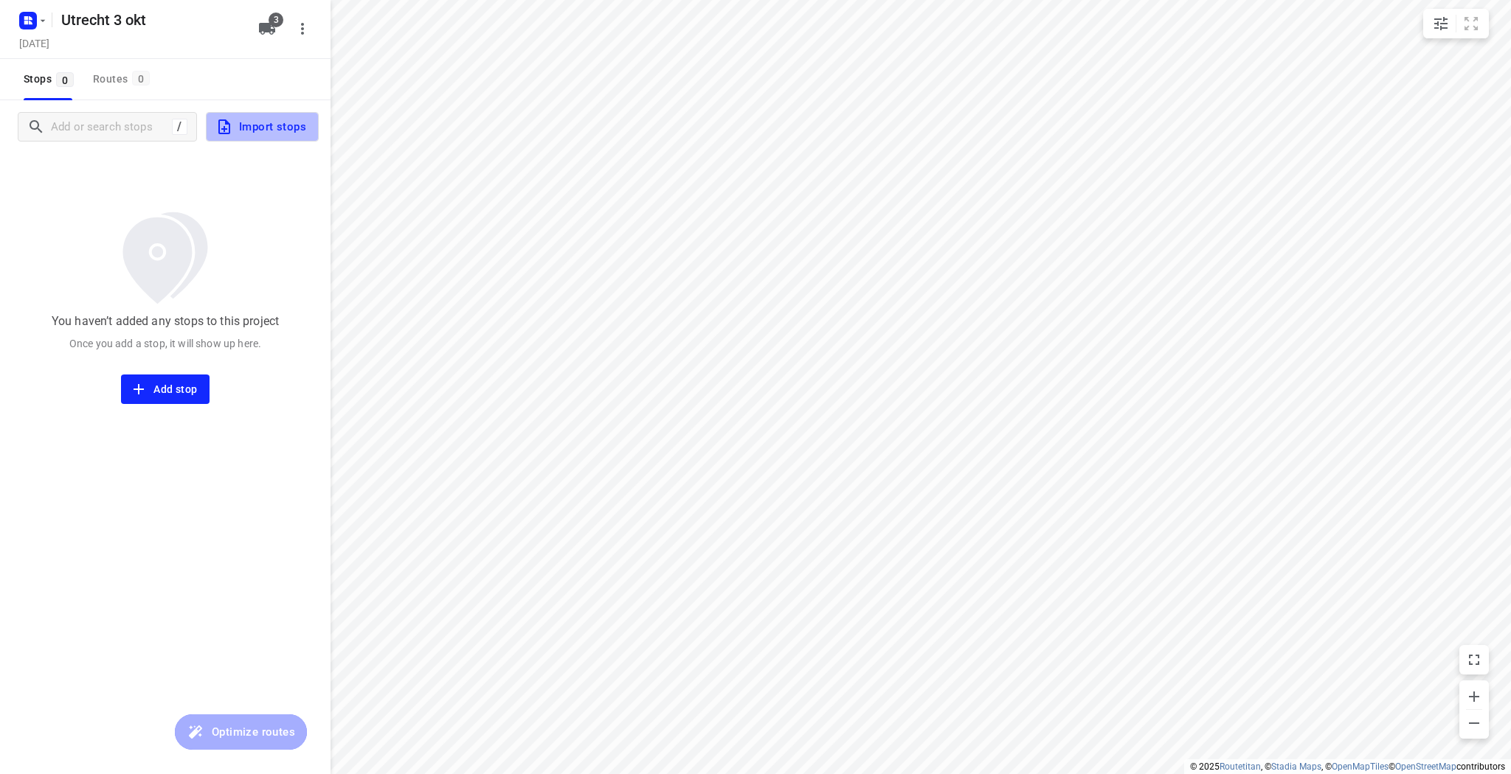
click at [215, 130] on button "Import stops" at bounding box center [262, 127] width 113 height 30
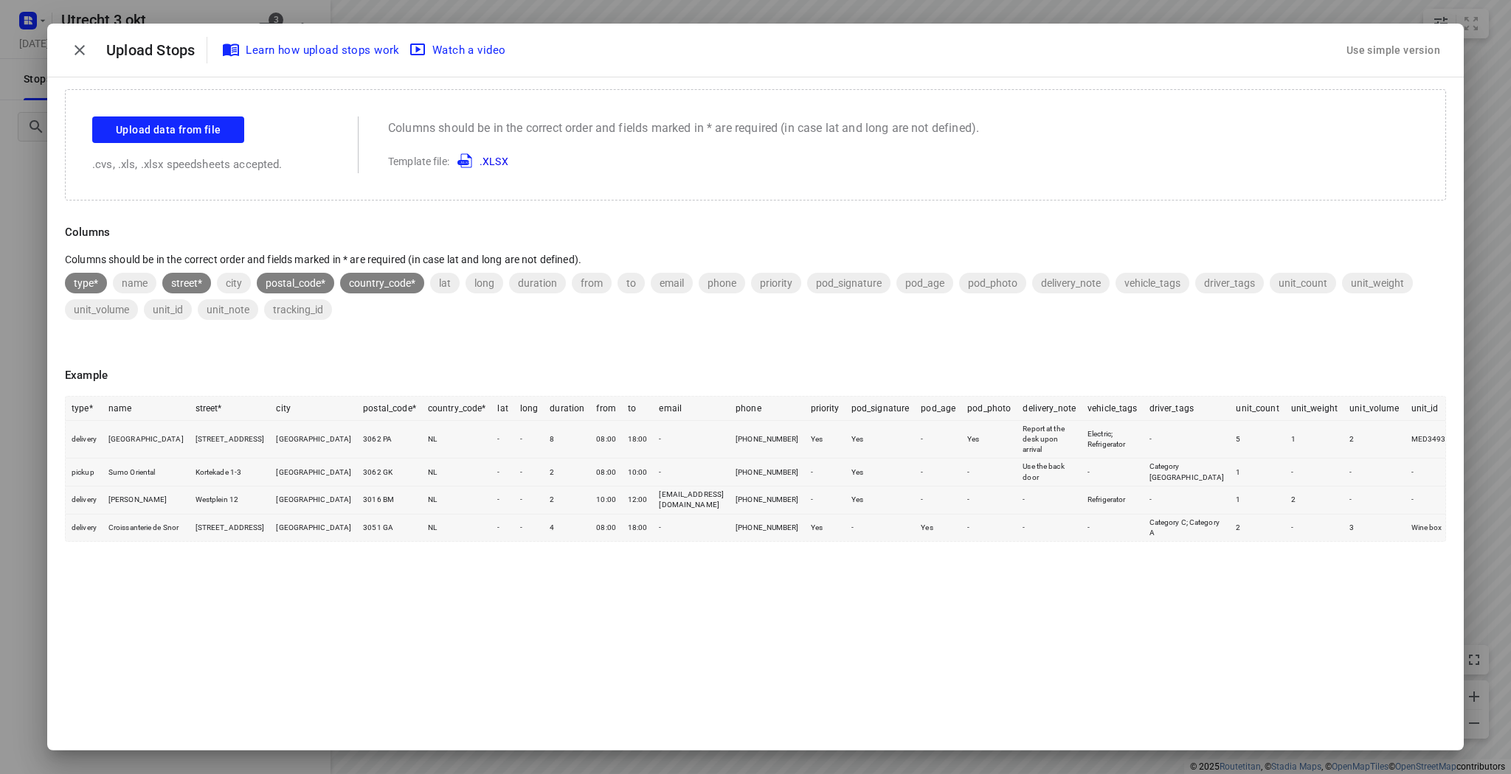
click at [183, 157] on p ".cvs, .xls, .xlsx speedsheets accepted." at bounding box center [210, 164] width 236 height 17
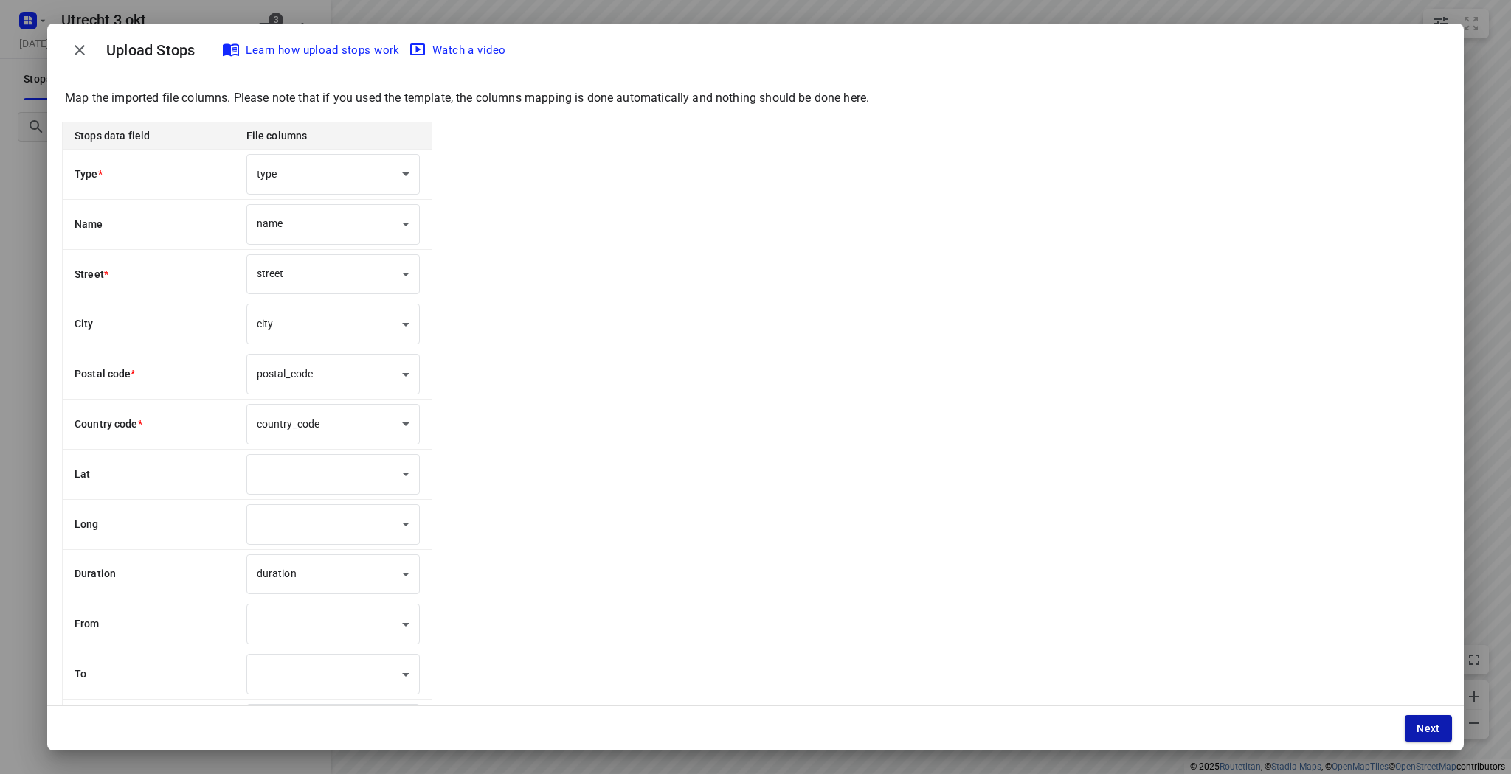
click at [1434, 730] on span "Next" at bounding box center [1428, 729] width 24 height 12
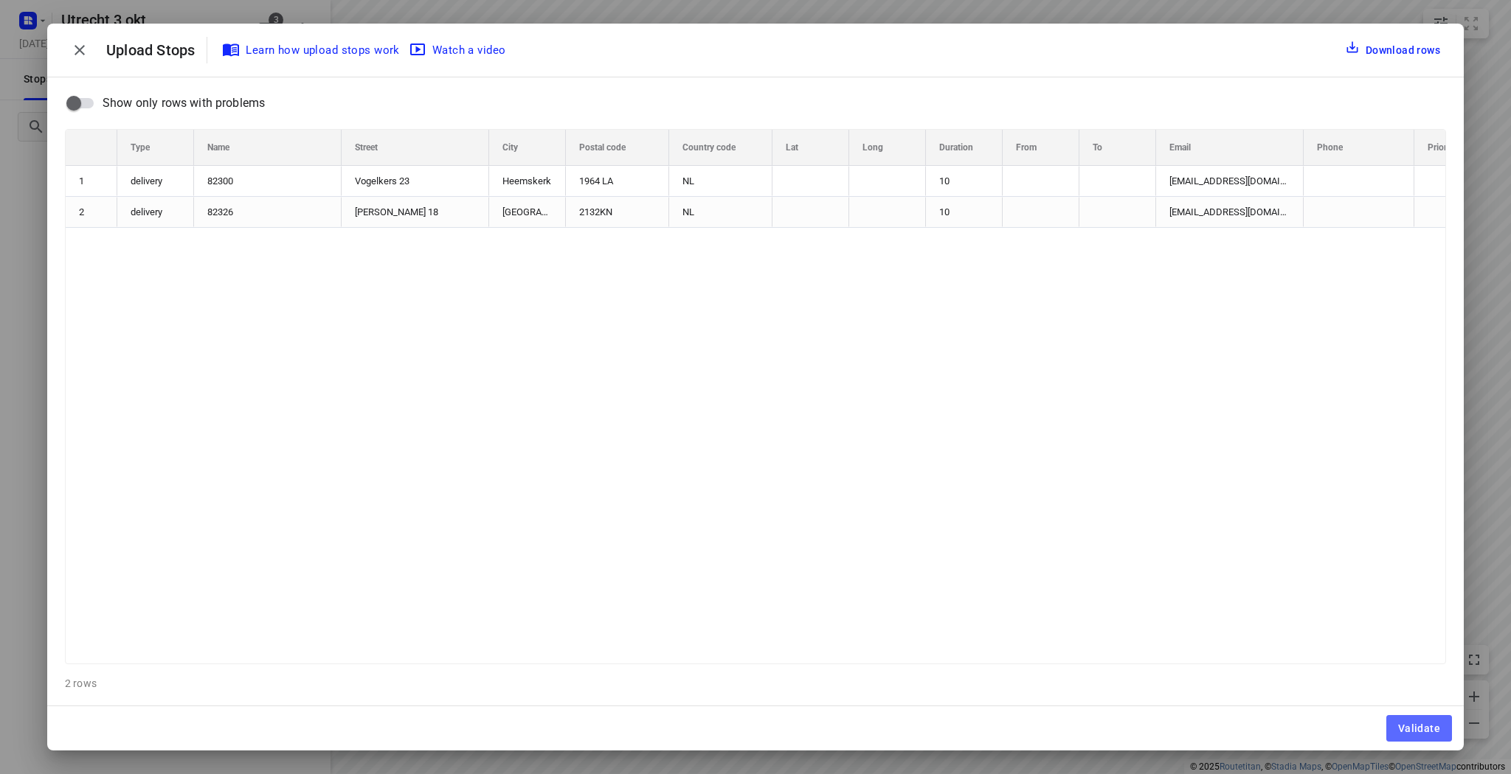
click at [1434, 730] on span "Validate" at bounding box center [1419, 729] width 42 height 12
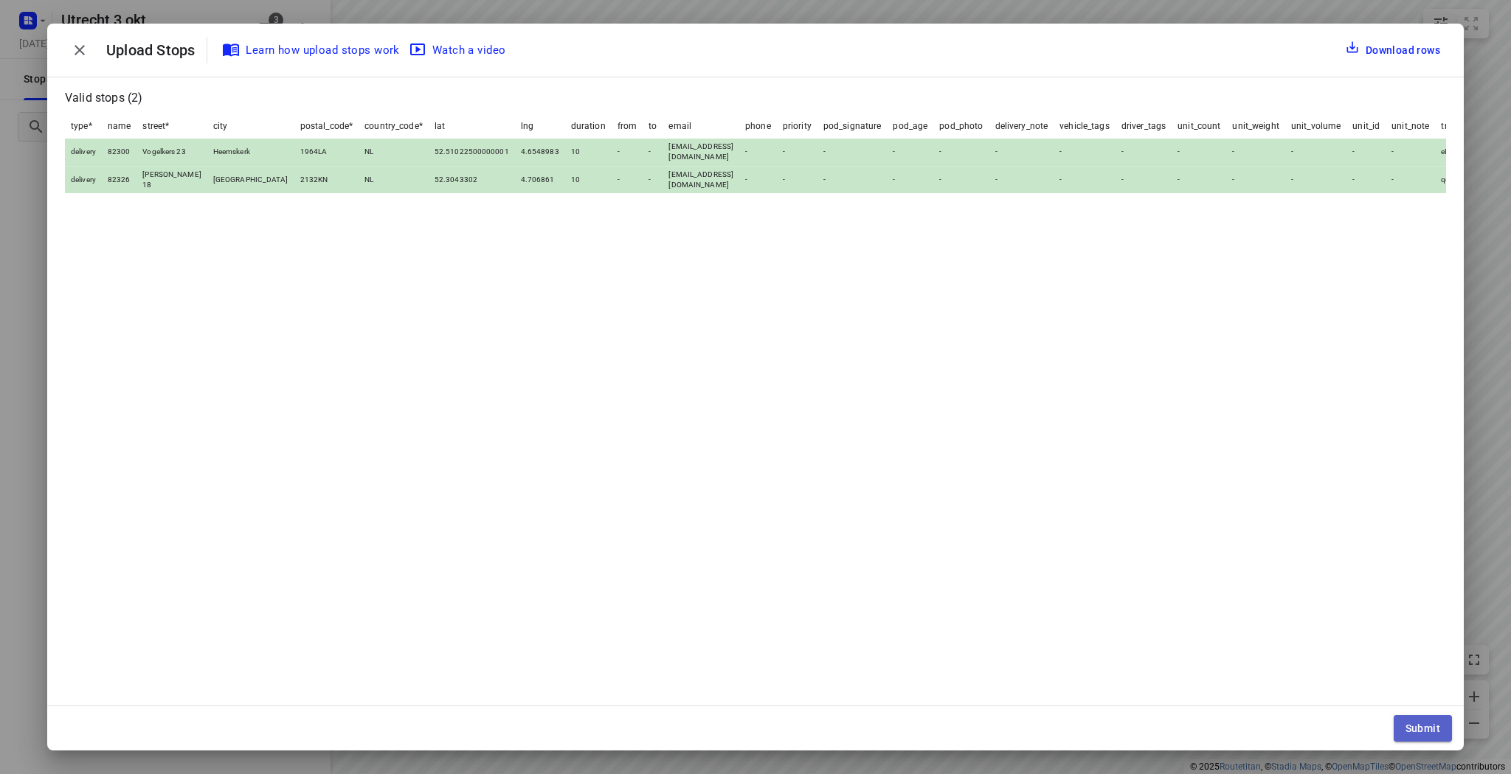
click at [1404, 715] on button "Submit" at bounding box center [1422, 728] width 58 height 27
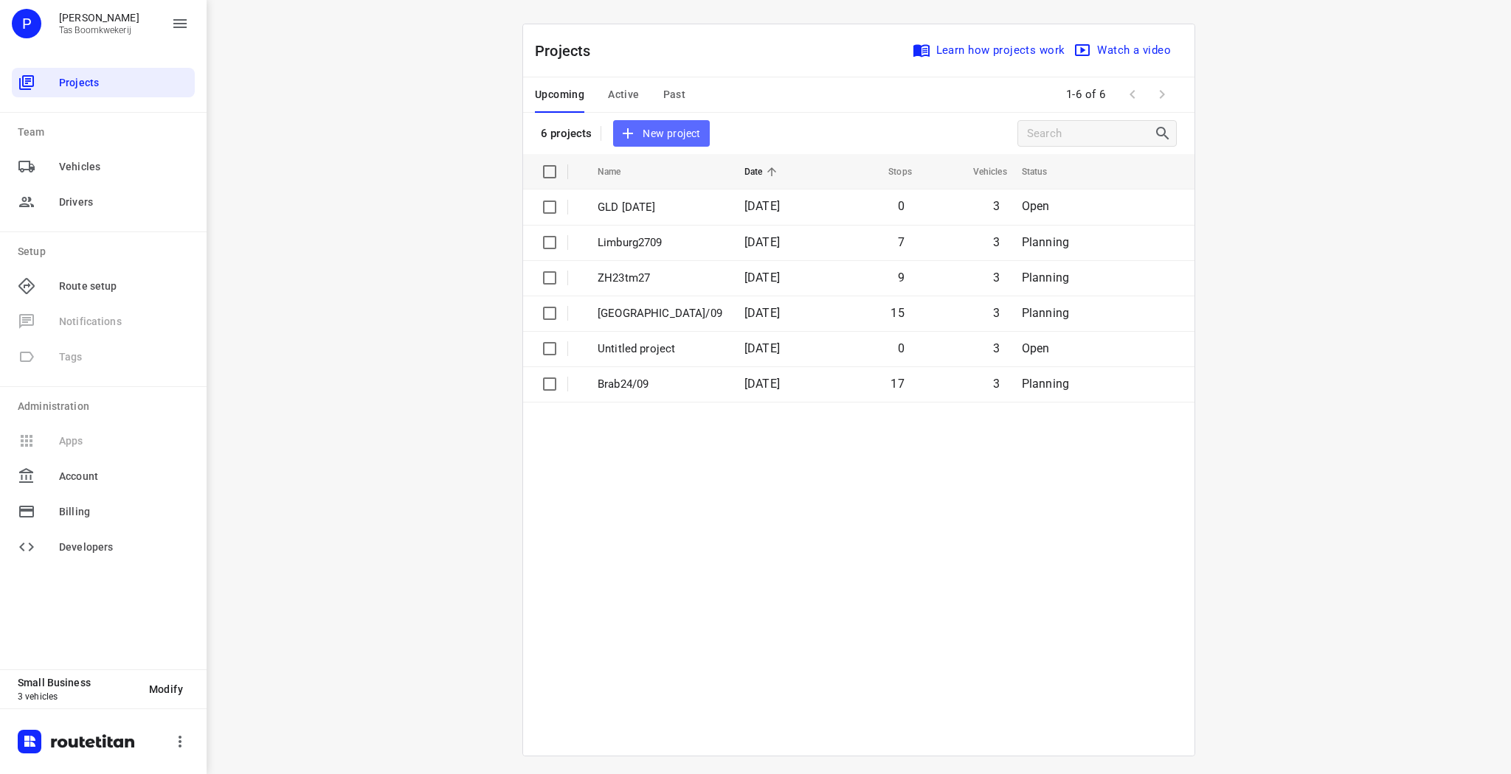
click at [664, 136] on span "New project" at bounding box center [661, 134] width 78 height 18
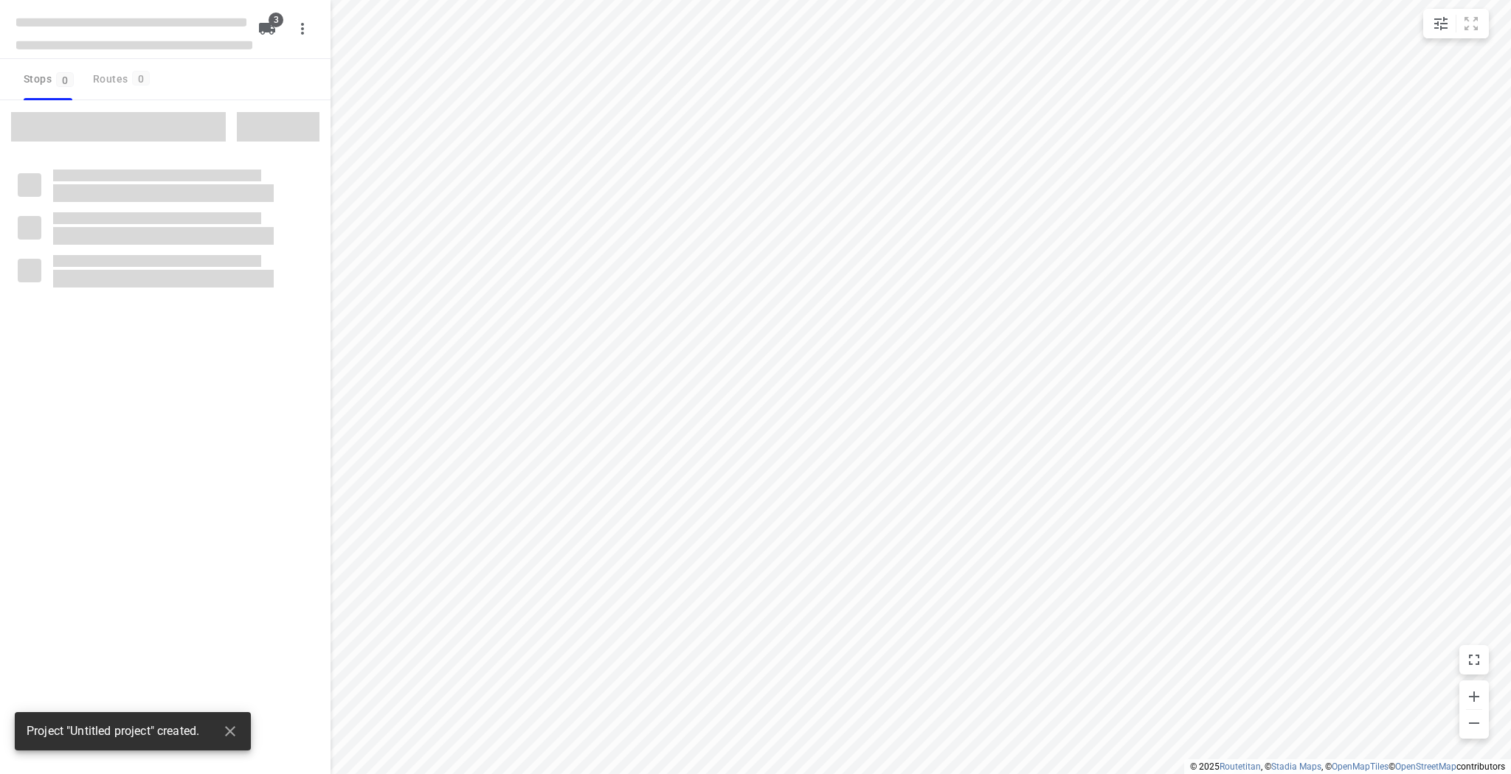
type input "distance"
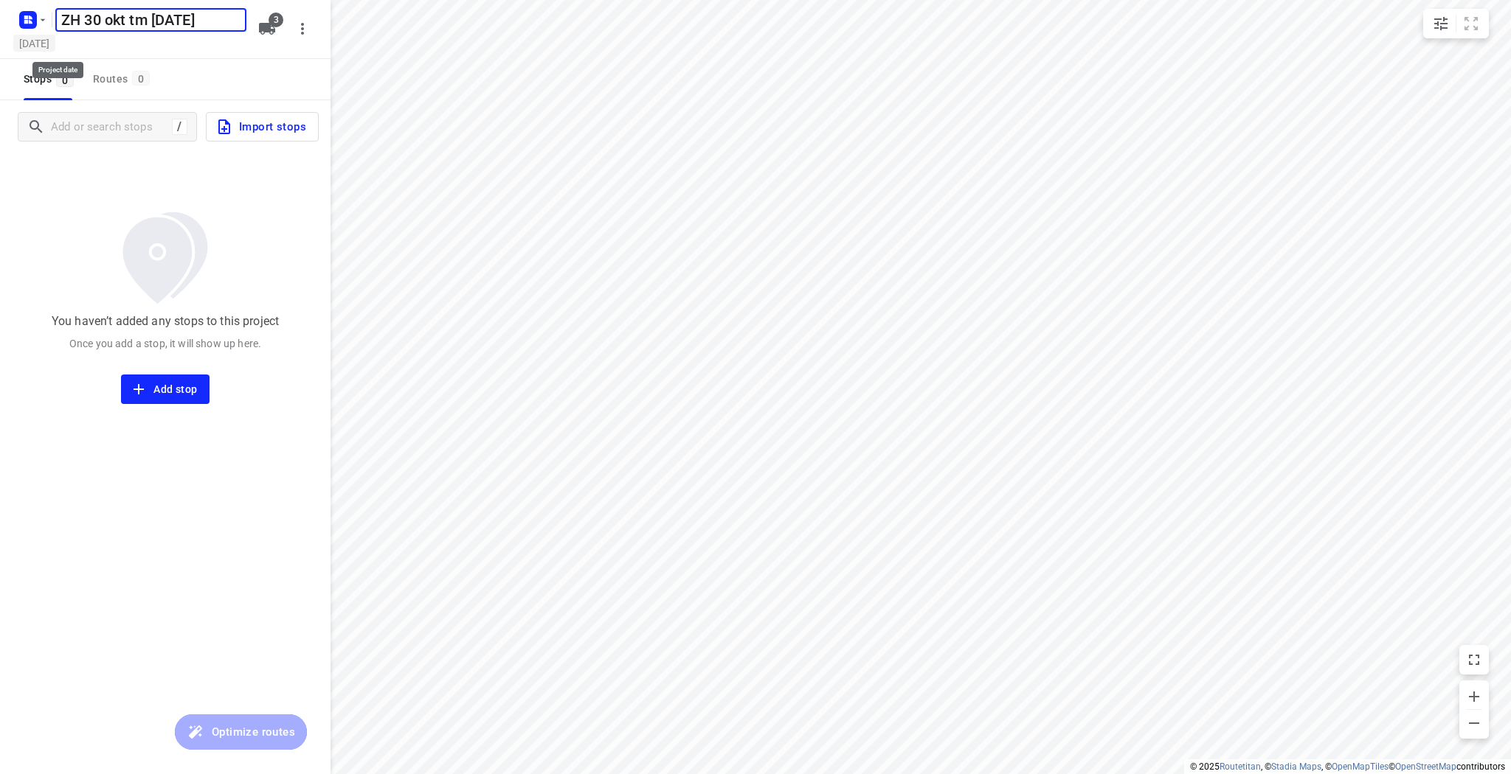
type input "ZH 30 okt tm [DATE]"
click at [55, 42] on h5 "[DATE]" at bounding box center [34, 43] width 42 height 17
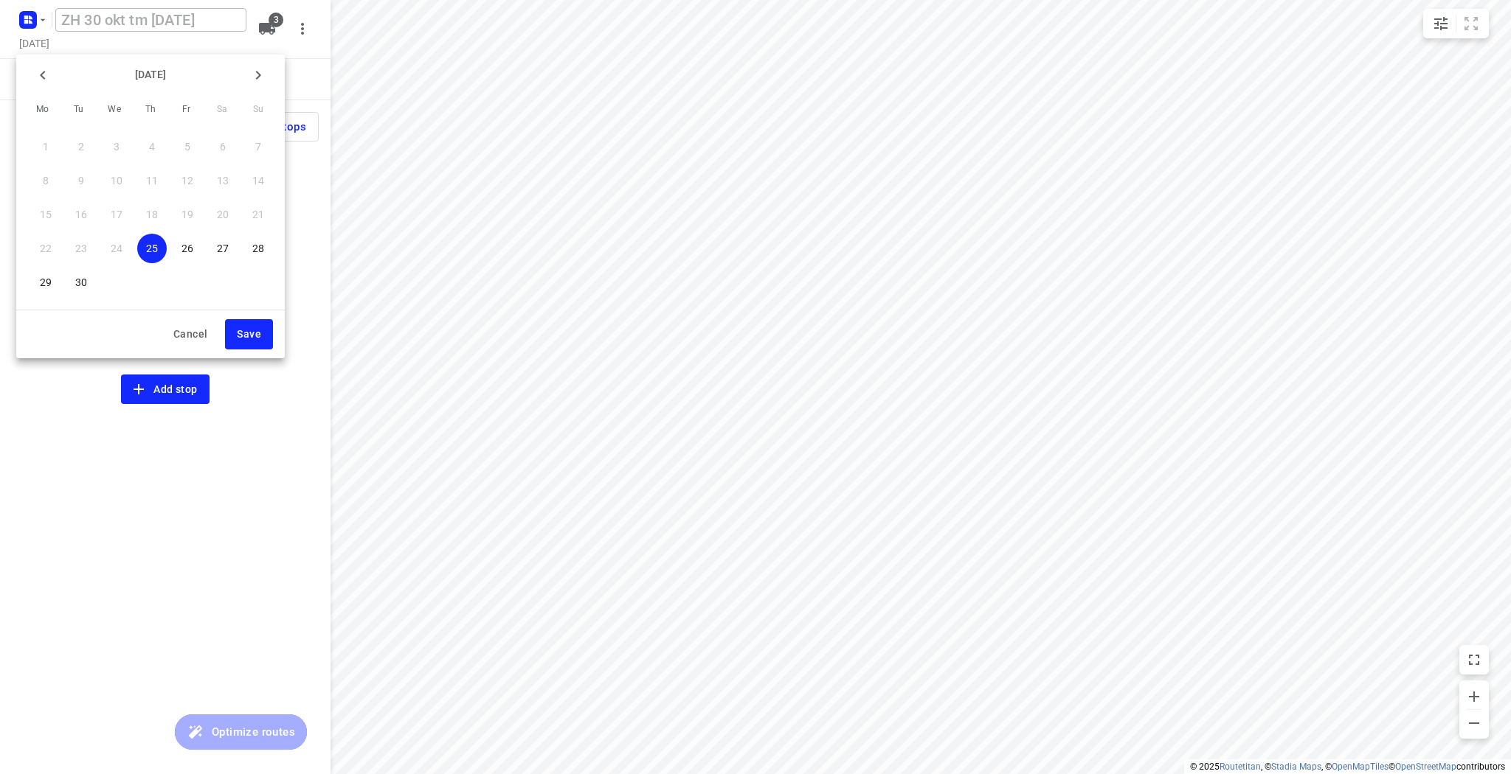
click at [198, 19] on div at bounding box center [755, 387] width 1511 height 774
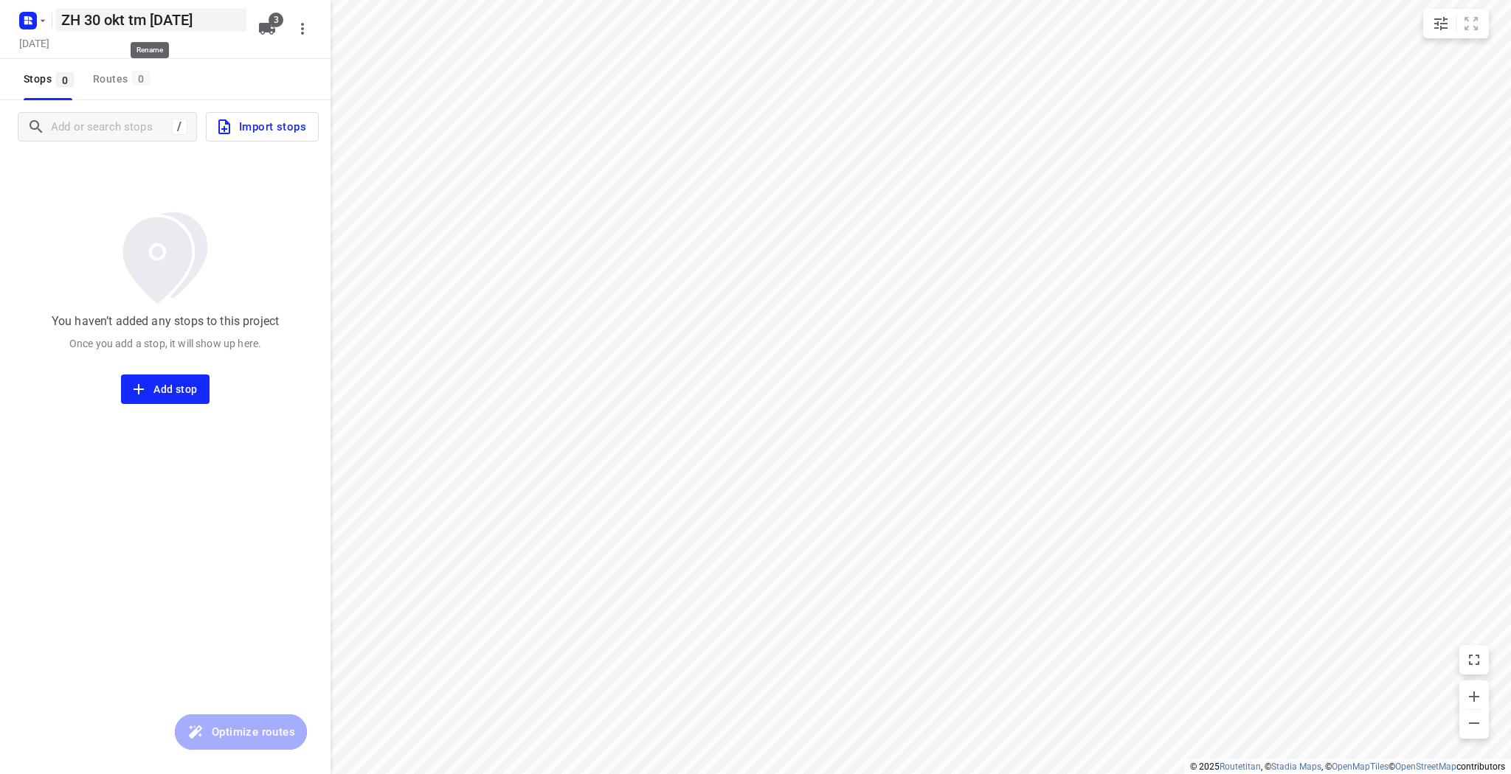
click at [127, 15] on h5 "ZH 30 okt tm [DATE]" at bounding box center [150, 20] width 191 height 24
drag, startPoint x: 124, startPoint y: 21, endPoint x: 115, endPoint y: 24, distance: 9.1
click at [115, 24] on input "ZH 30 okt tm [DATE]" at bounding box center [150, 20] width 191 height 24
drag, startPoint x: 207, startPoint y: 21, endPoint x: 175, endPoint y: 24, distance: 31.9
click at [175, 24] on input "ZH [DATE] tm [DATE]" at bounding box center [150, 20] width 191 height 24
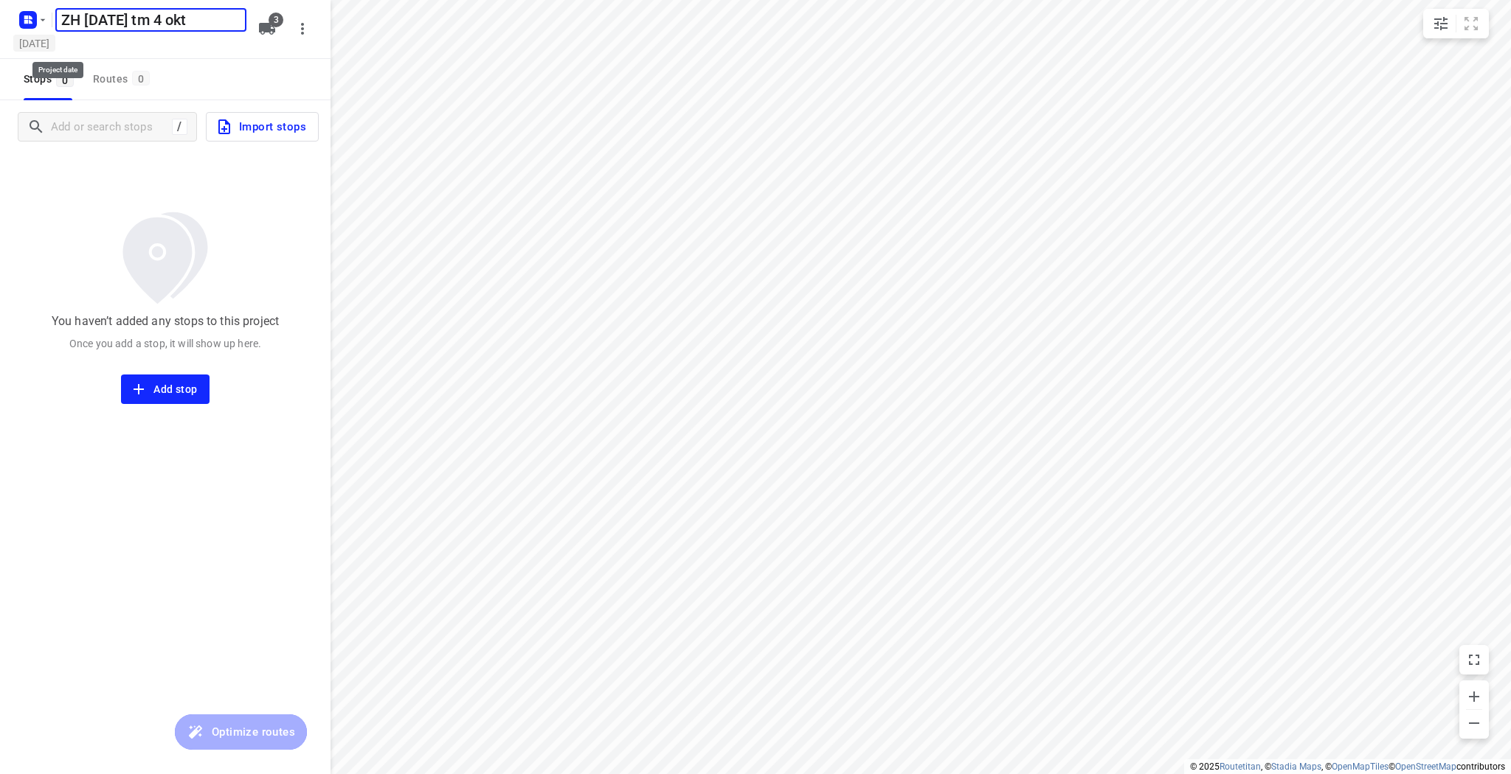
type input "ZH [DATE] tm 4 okt"
click at [55, 41] on h5 "[DATE]" at bounding box center [34, 43] width 42 height 17
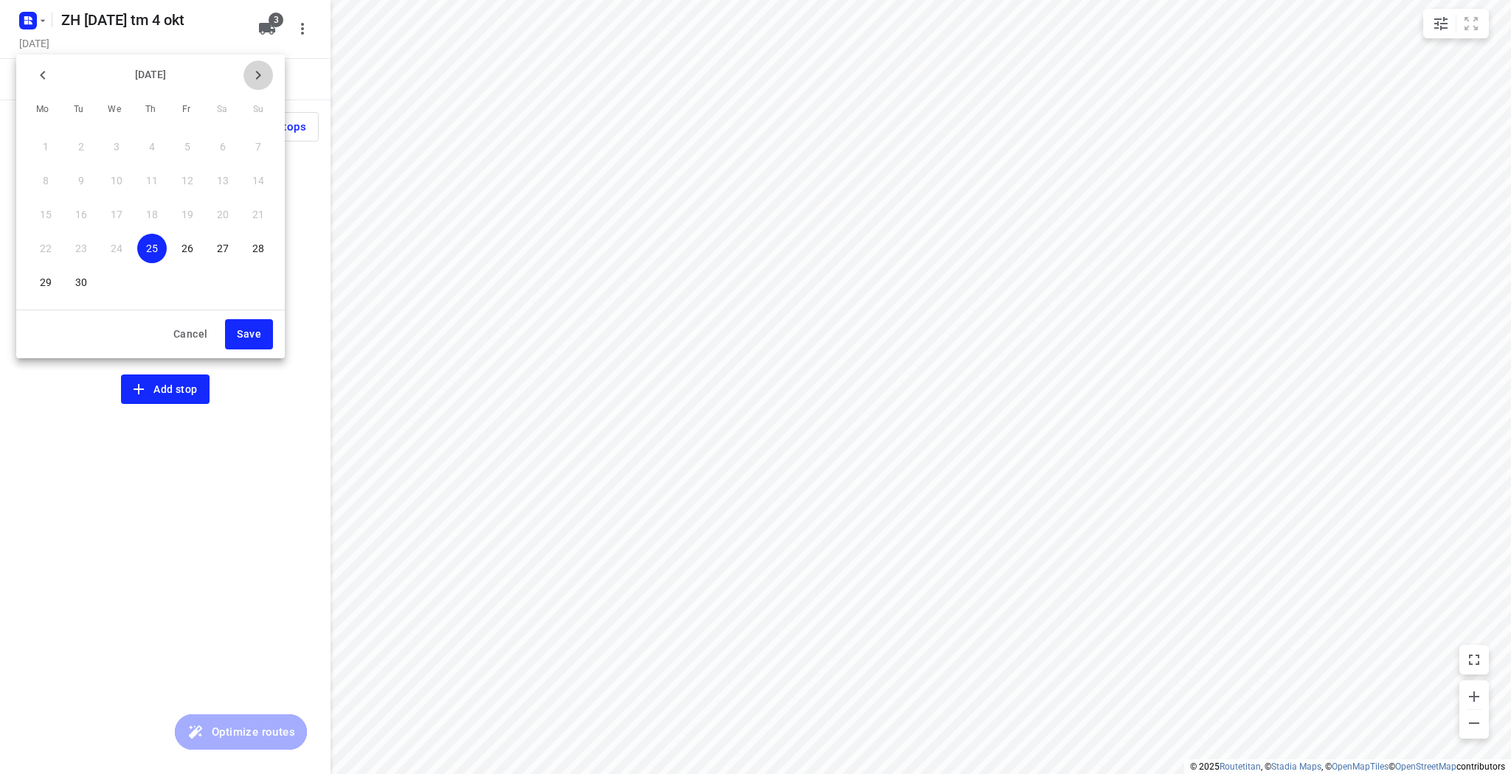
click at [254, 80] on icon "button" at bounding box center [258, 75] width 18 height 18
click at [223, 142] on p "4" at bounding box center [223, 146] width 6 height 15
click at [254, 341] on span "Save" at bounding box center [249, 334] width 24 height 18
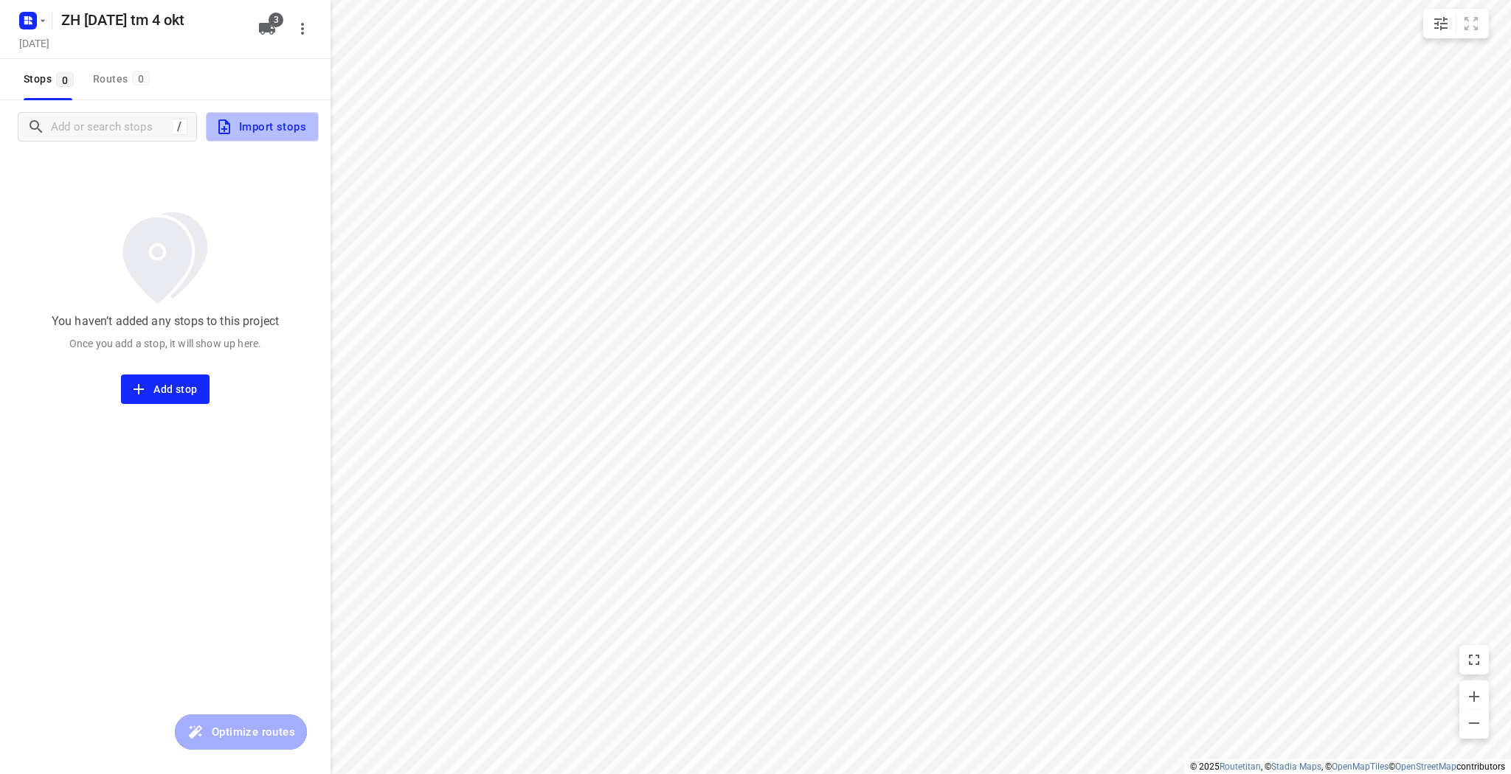
click at [251, 117] on span "Import stops" at bounding box center [260, 126] width 91 height 19
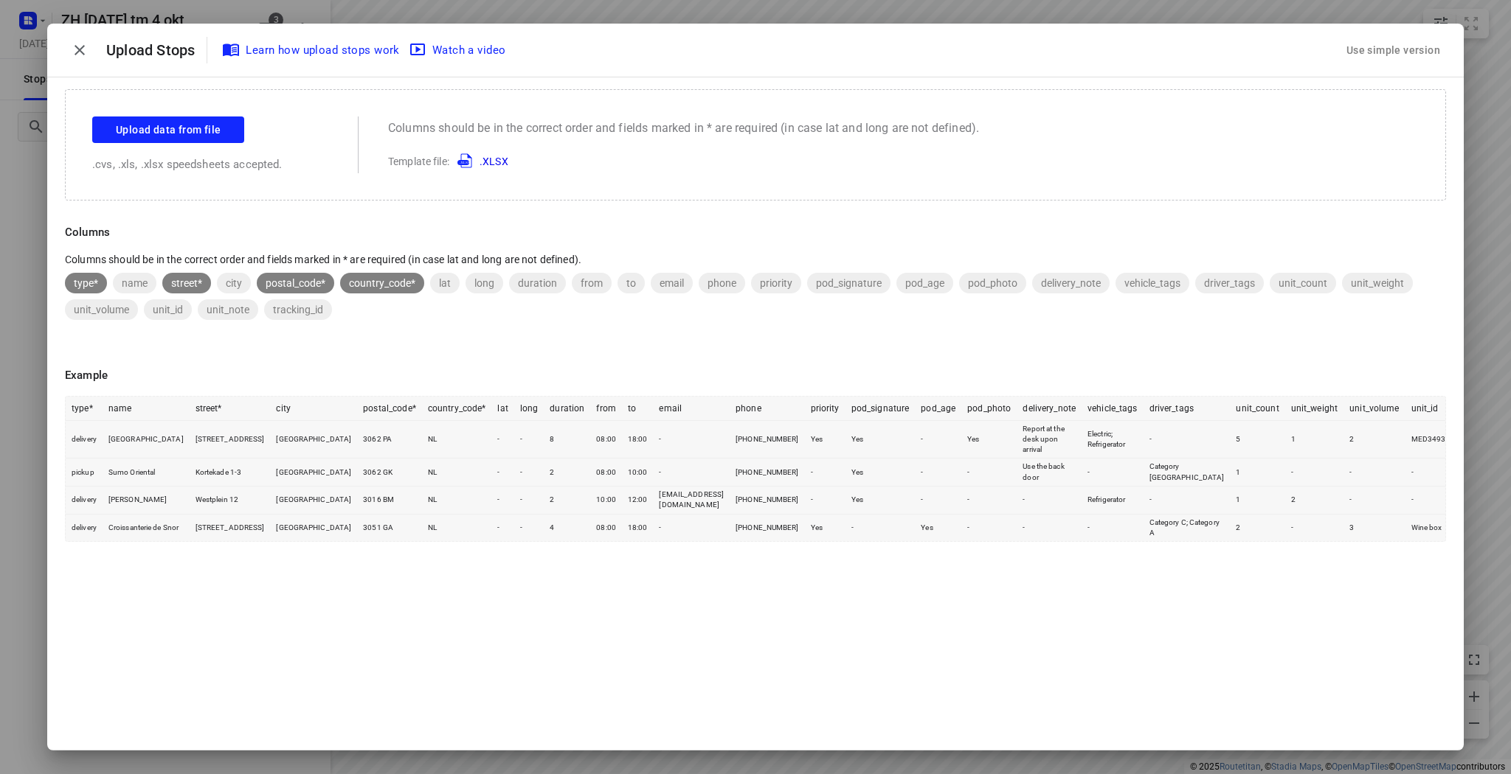
click at [183, 112] on div "Drop Here Upload data from file .cvs, .xls, .xlsx speedsheets accepted. Columns…" at bounding box center [755, 144] width 1381 height 111
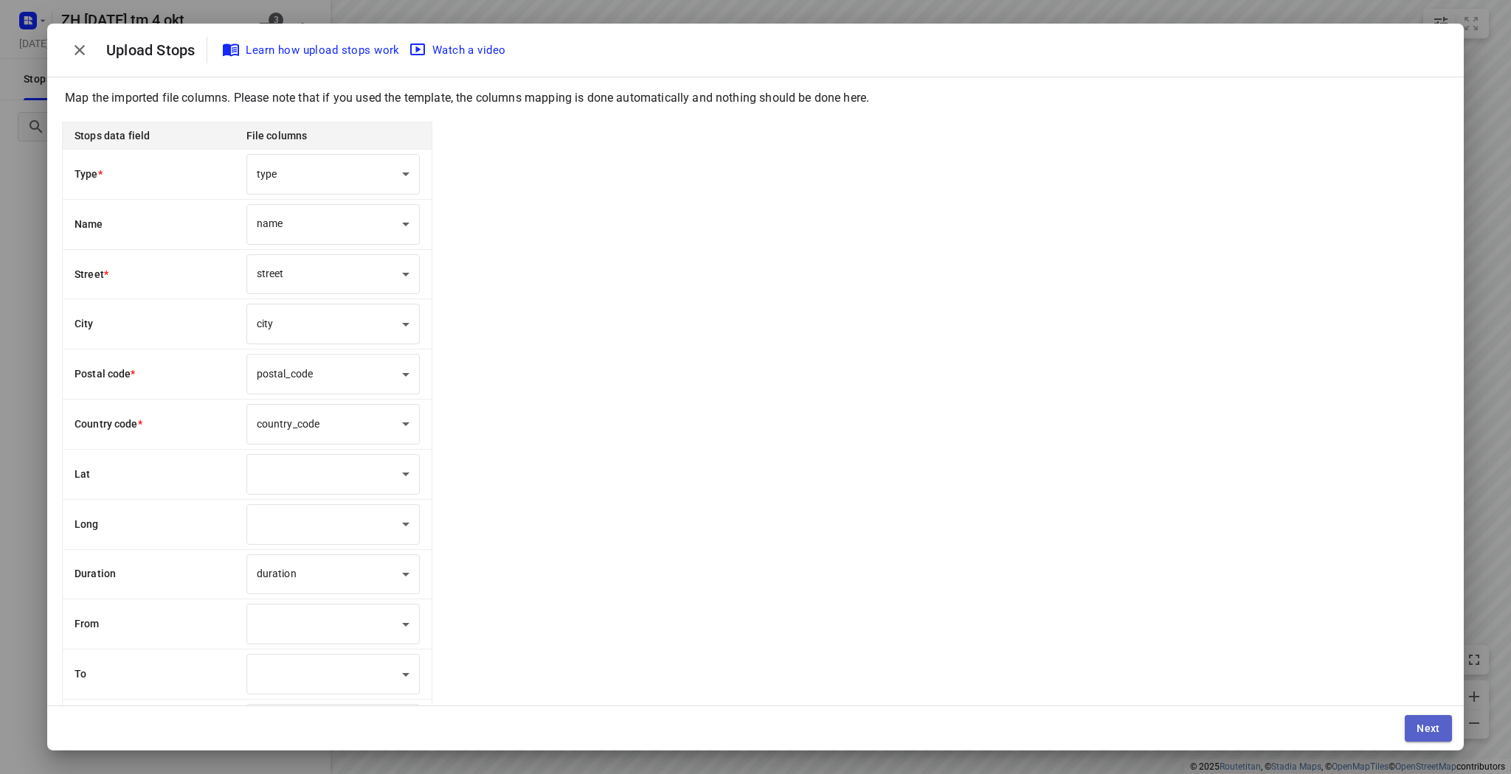
click at [1415, 726] on button "Next" at bounding box center [1427, 728] width 47 height 27
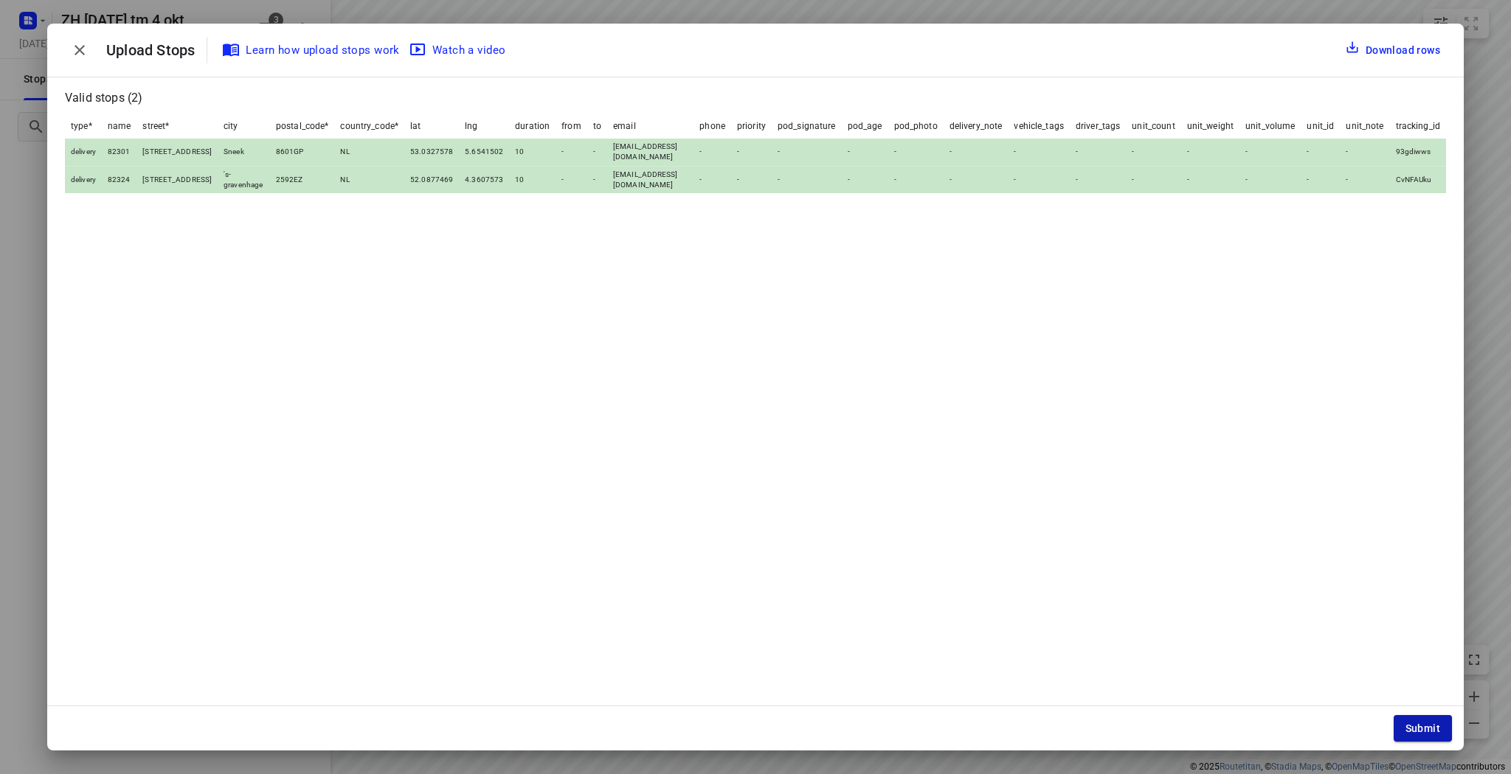
click at [1428, 724] on span "Submit" at bounding box center [1422, 729] width 35 height 12
